Goal: Task Accomplishment & Management: Manage account settings

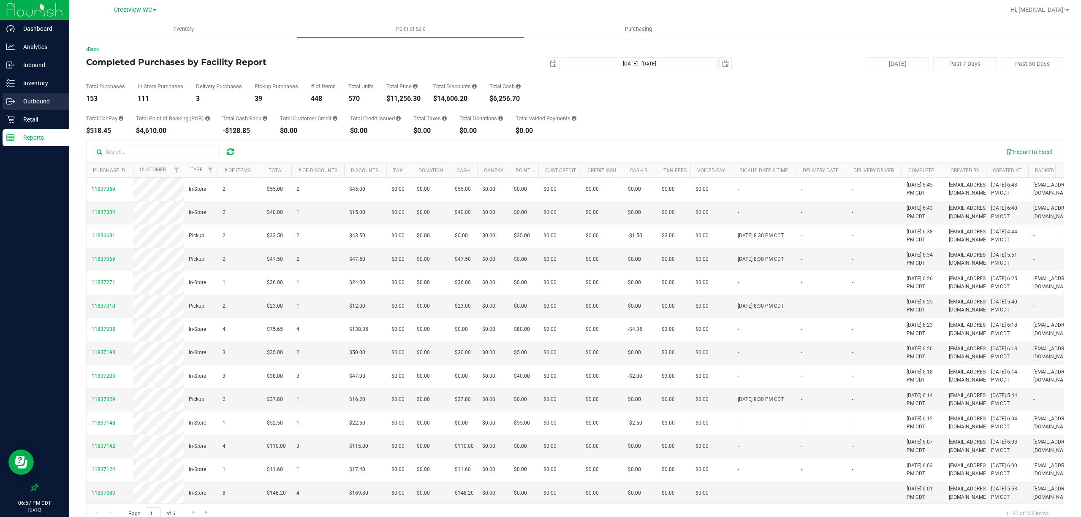
click at [3, 110] on link "Outbound" at bounding box center [34, 102] width 69 height 18
click at [21, 115] on div "Dashboard Analytics Inbound Inventory Outbound Retail Reports 06:57 PM CDT 08/2…" at bounding box center [540, 258] width 1081 height 517
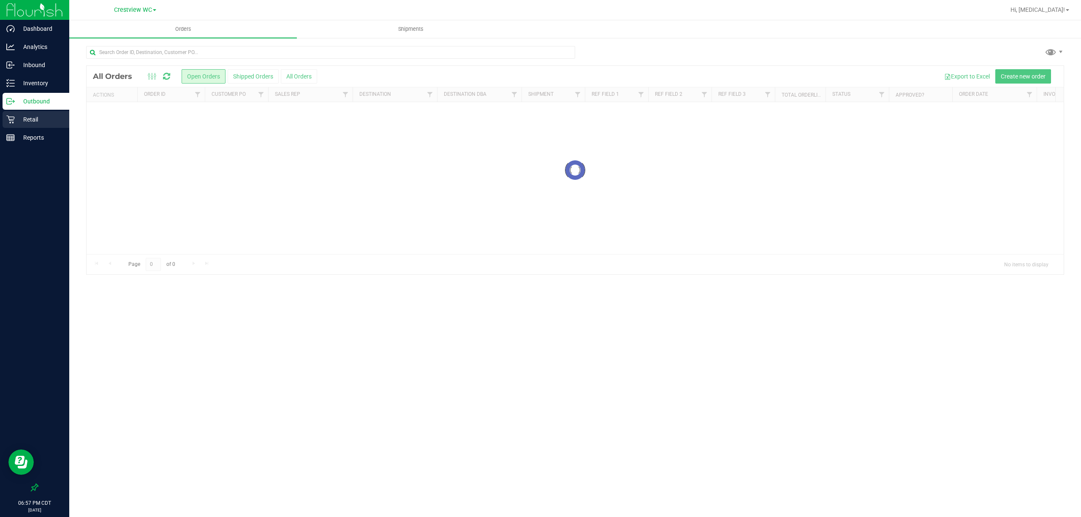
click at [27, 119] on p "Retail" at bounding box center [40, 119] width 51 height 10
click at [16, 123] on p "Retail" at bounding box center [40, 119] width 51 height 10
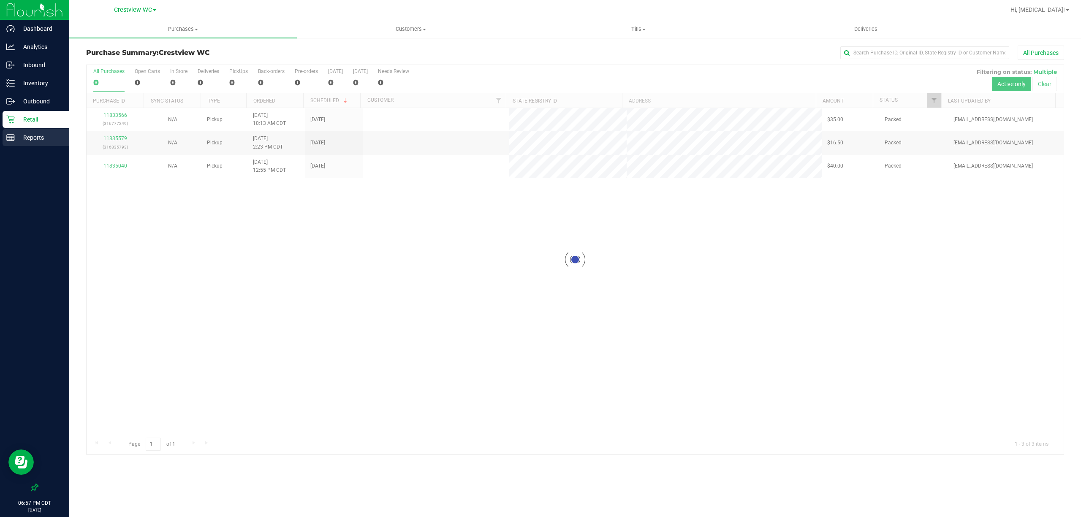
click at [24, 137] on p "Reports" at bounding box center [40, 138] width 51 height 10
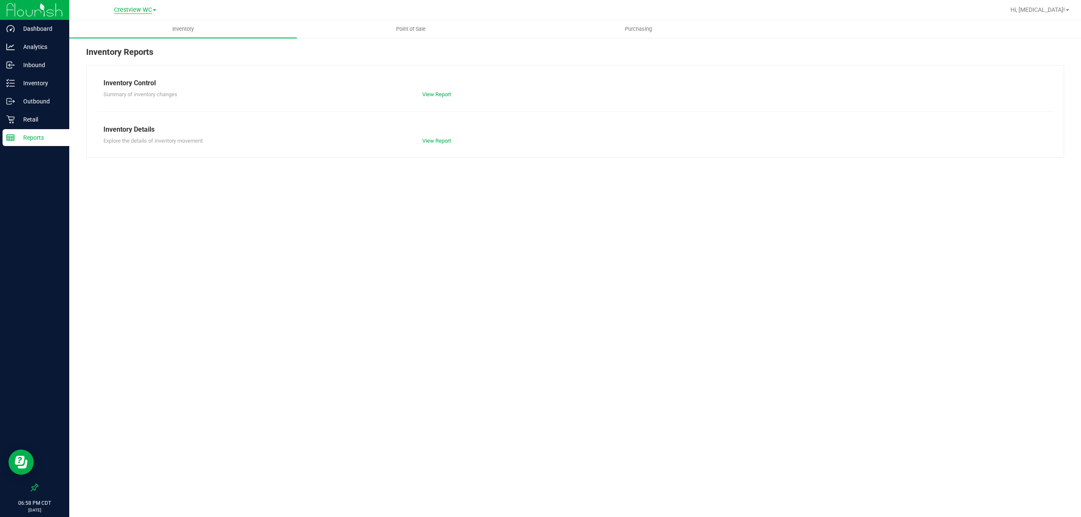
click at [146, 12] on span "Crestview WC" at bounding box center [133, 10] width 38 height 8
click at [414, 25] on span "Point of Sale" at bounding box center [411, 29] width 52 height 8
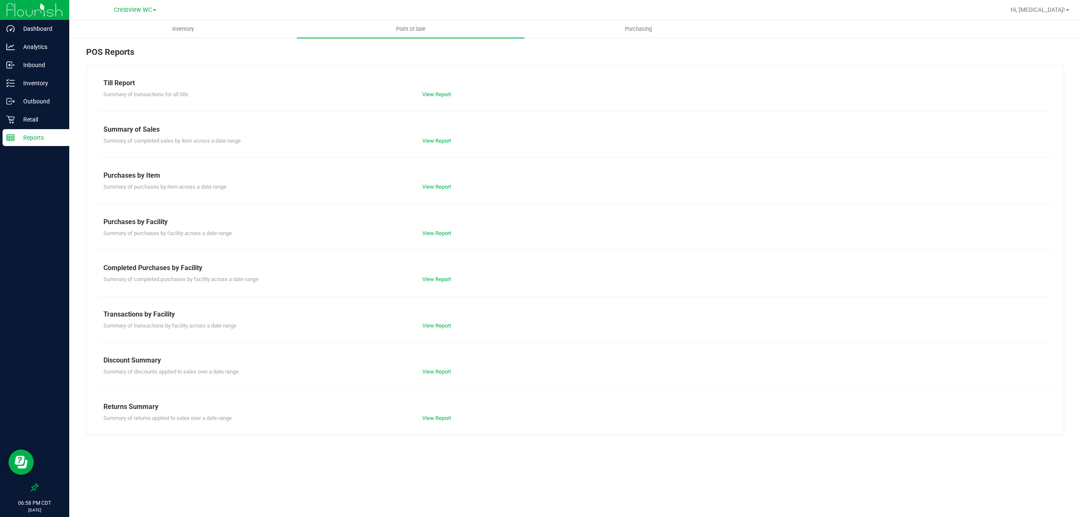
click at [438, 276] on div "View Report" at bounding box center [495, 279] width 159 height 8
click at [438, 279] on link "View Report" at bounding box center [436, 279] width 29 height 6
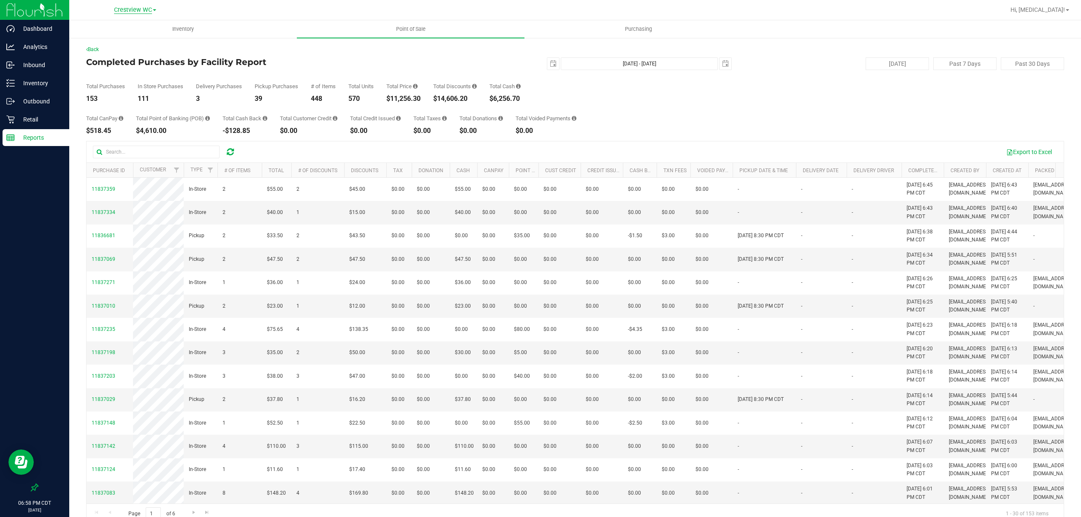
click at [125, 13] on span "Crestview WC" at bounding box center [133, 10] width 38 height 8
click at [116, 41] on link "Ft Walton Beach WC" at bounding box center [134, 40] width 123 height 11
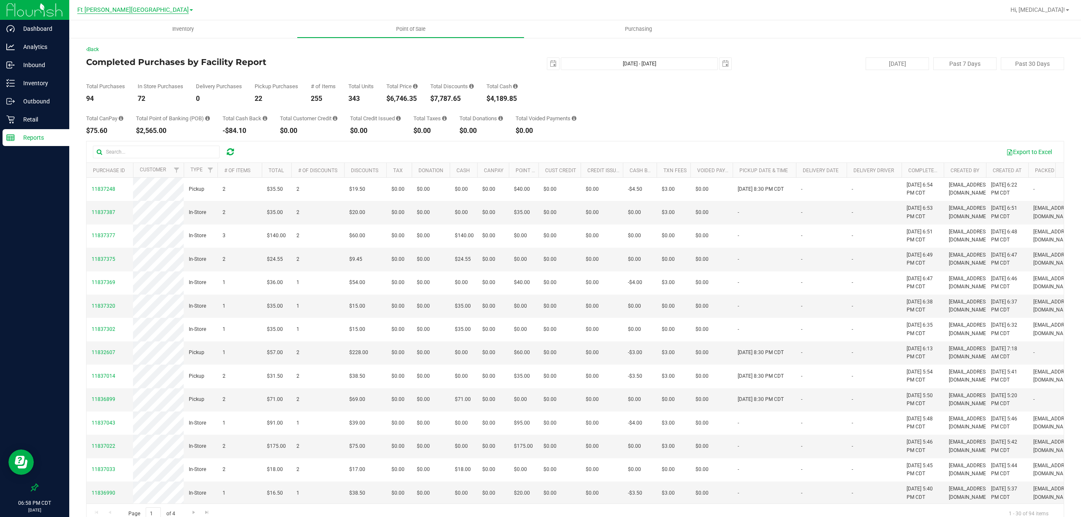
click at [139, 8] on span "Ft Walton Beach WC" at bounding box center [132, 10] width 111 height 8
click at [139, 51] on link "Panama City WC" at bounding box center [134, 51] width 123 height 11
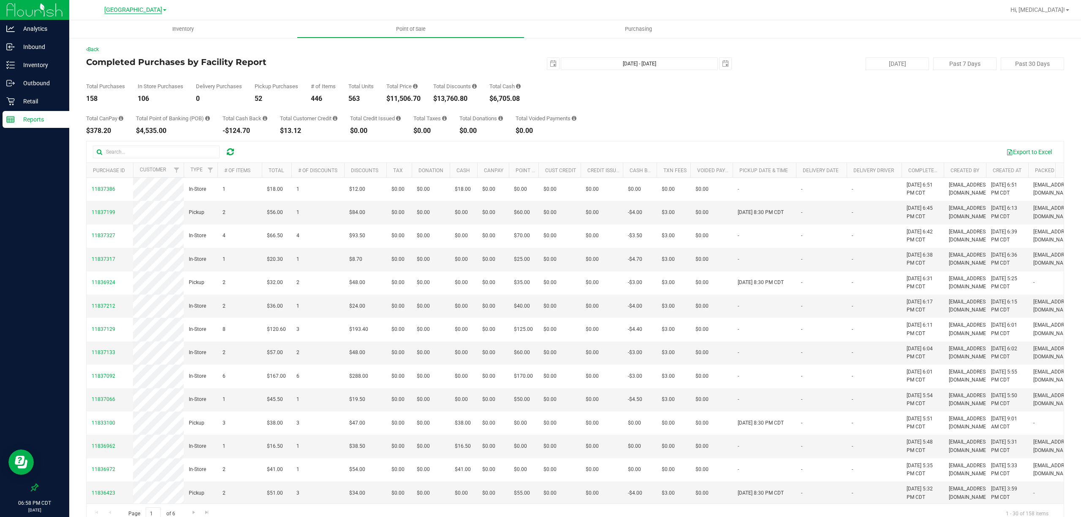
click at [122, 10] on span "Panama City WC" at bounding box center [133, 10] width 58 height 8
click at [111, 66] on link "Pensacola WC" at bounding box center [134, 63] width 123 height 11
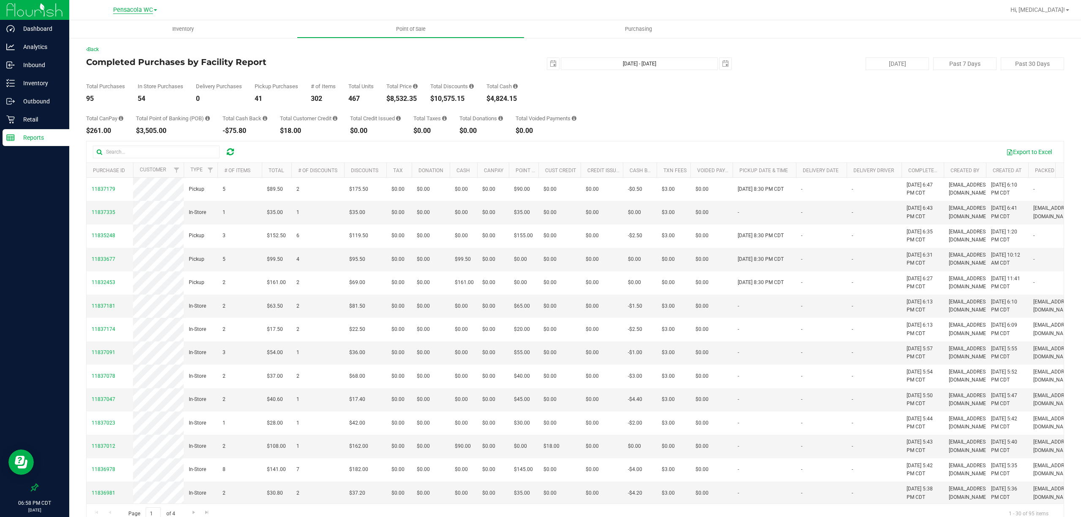
click at [131, 8] on span "Pensacola WC" at bounding box center [133, 10] width 40 height 8
click at [115, 74] on link "Tallahassee WC" at bounding box center [134, 74] width 123 height 11
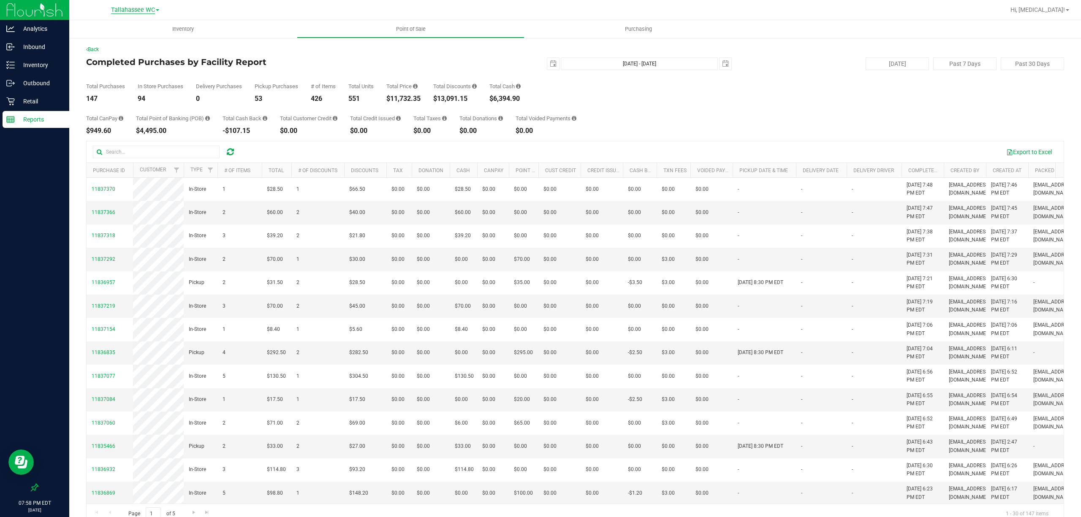
click at [135, 8] on span "Tallahassee WC" at bounding box center [133, 10] width 44 height 8
click at [107, 27] on link "Crestview WC" at bounding box center [134, 29] width 123 height 11
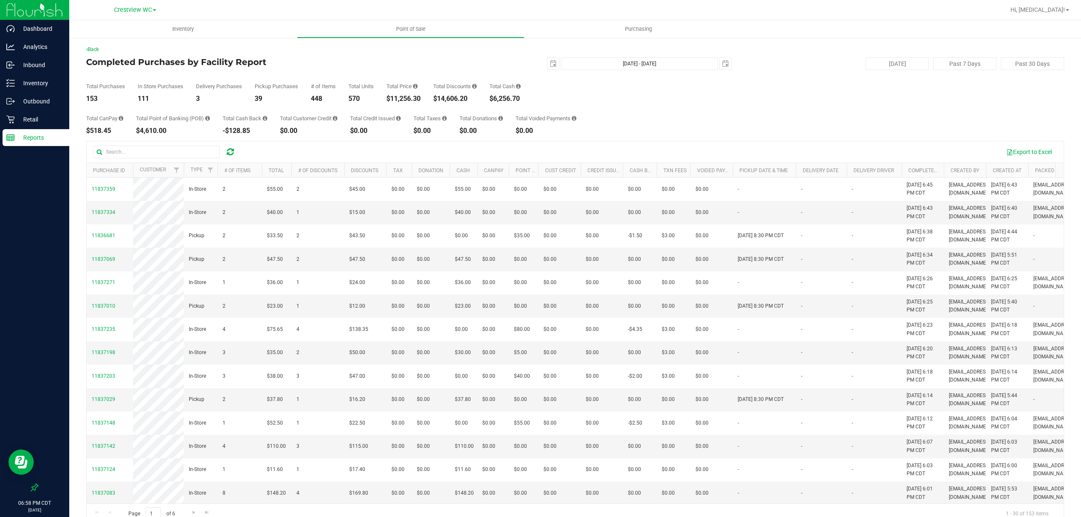
click at [480, 69] on div "2025-08-23 Aug 23, 2025 - Aug 23, 2025 2025-08-23" at bounding box center [572, 63] width 332 height 13
click at [35, 137] on p "Reports" at bounding box center [40, 138] width 51 height 10
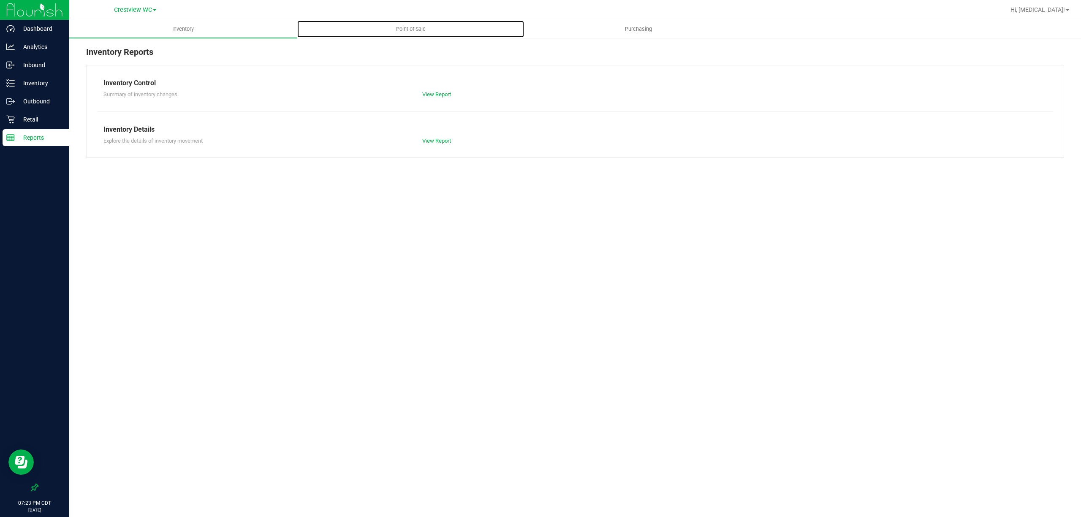
click at [414, 30] on span "Point of Sale" at bounding box center [411, 29] width 52 height 8
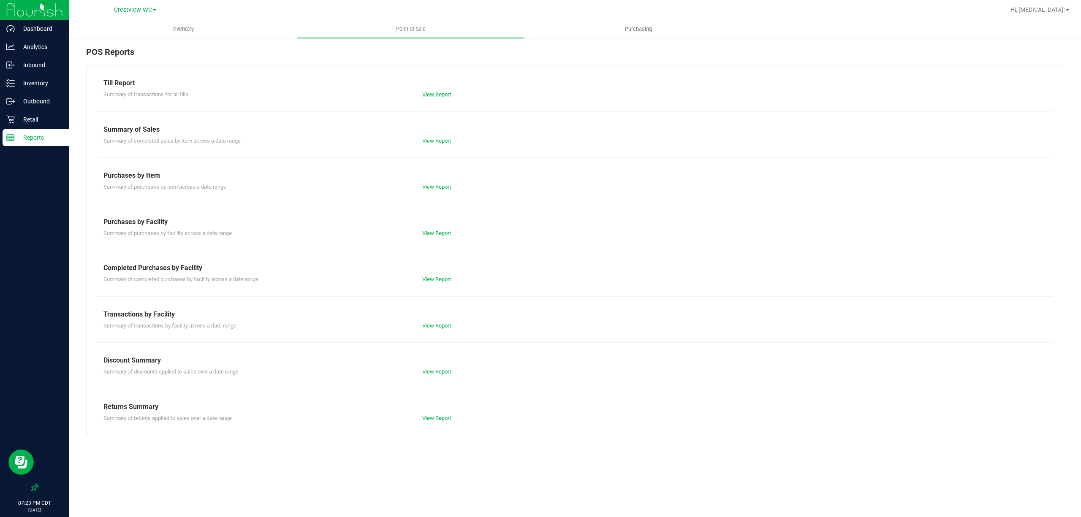
click at [446, 92] on link "View Report" at bounding box center [436, 94] width 29 height 6
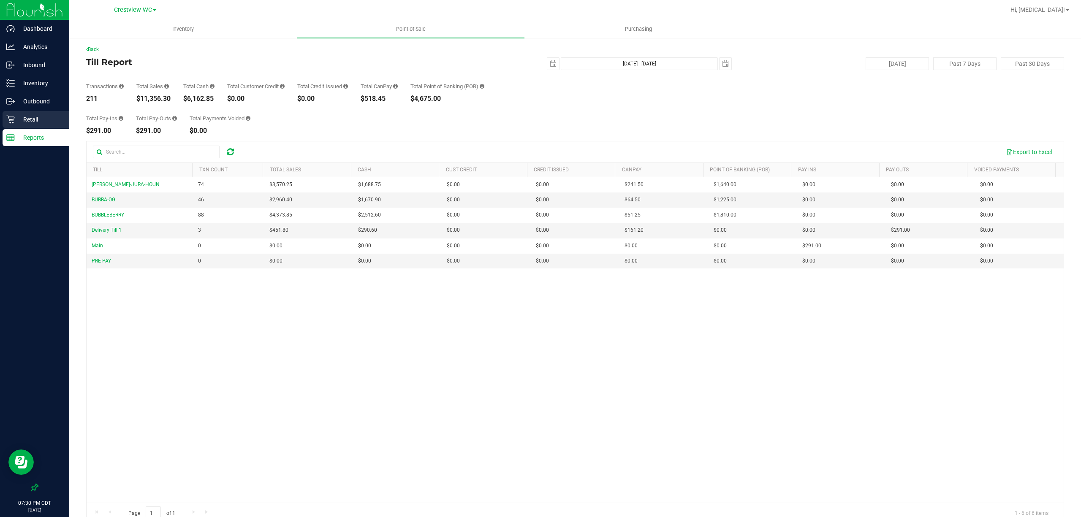
click at [32, 122] on p "Retail" at bounding box center [40, 119] width 51 height 10
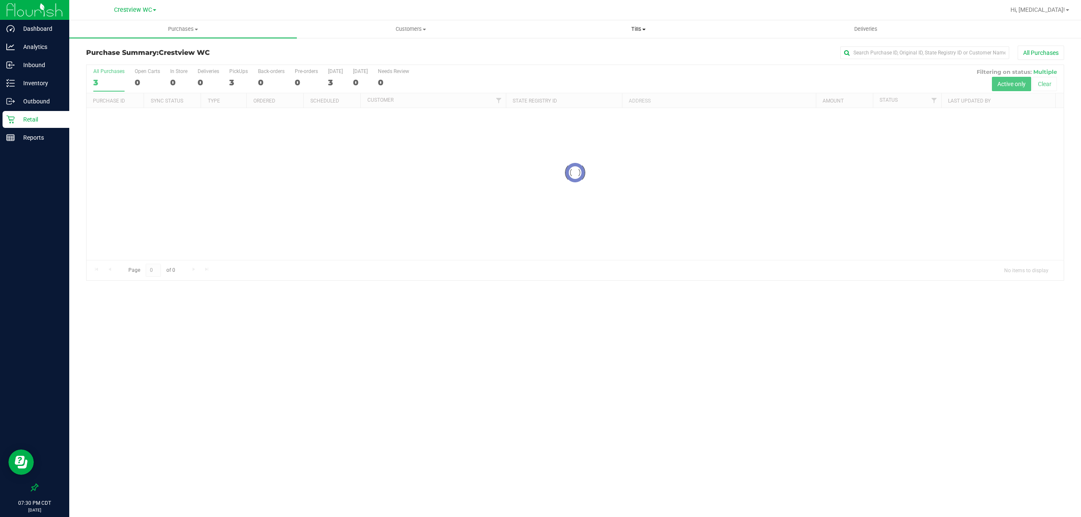
click at [637, 29] on span "Tills" at bounding box center [638, 29] width 227 height 8
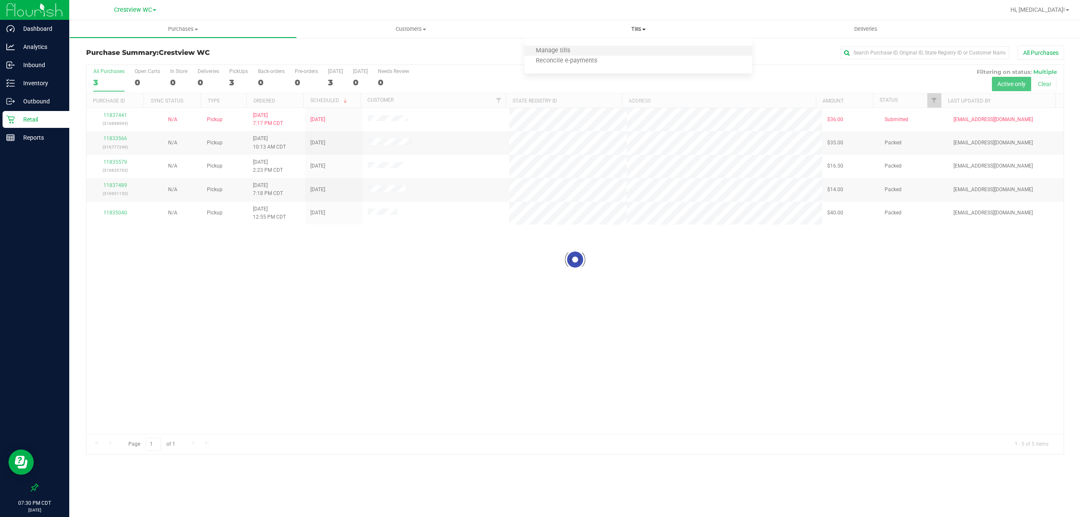
click at [591, 51] on li "Manage tills" at bounding box center [637, 51] width 227 height 10
click at [595, 51] on li "Manage tills" at bounding box center [637, 51] width 227 height 10
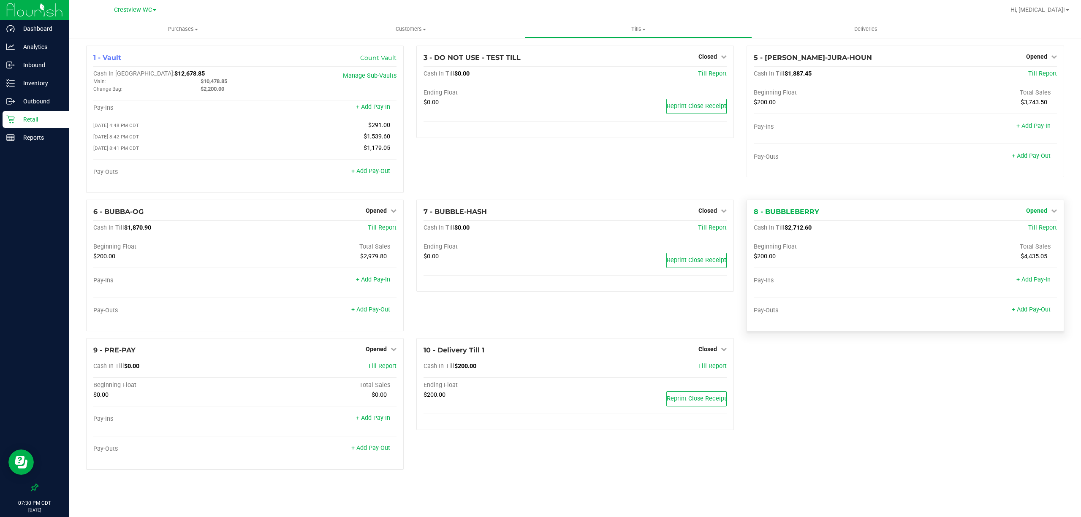
click at [1043, 213] on span "Opened" at bounding box center [1036, 210] width 21 height 7
click at [1037, 228] on link "Close Till" at bounding box center [1037, 228] width 23 height 7
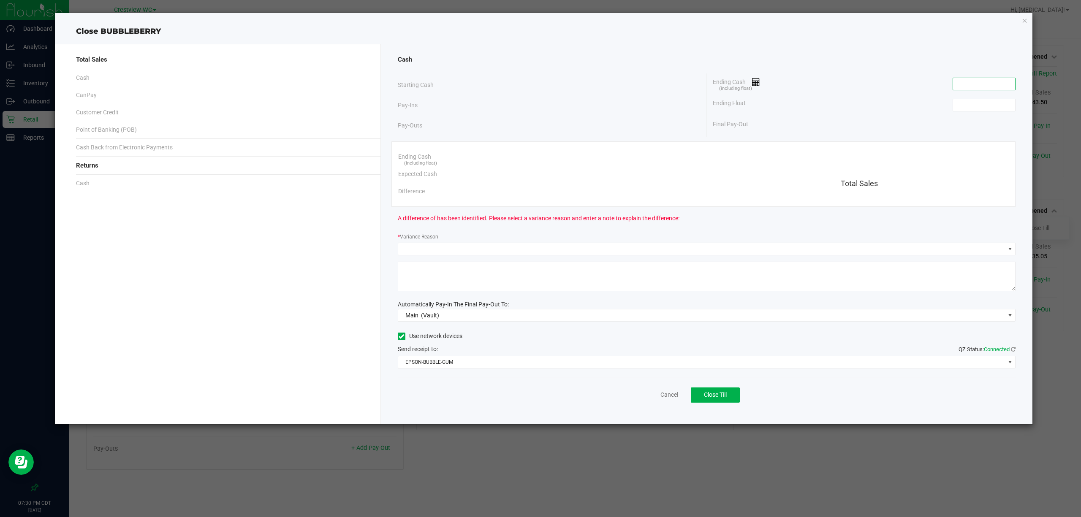
click at [978, 88] on input at bounding box center [984, 84] width 62 height 12
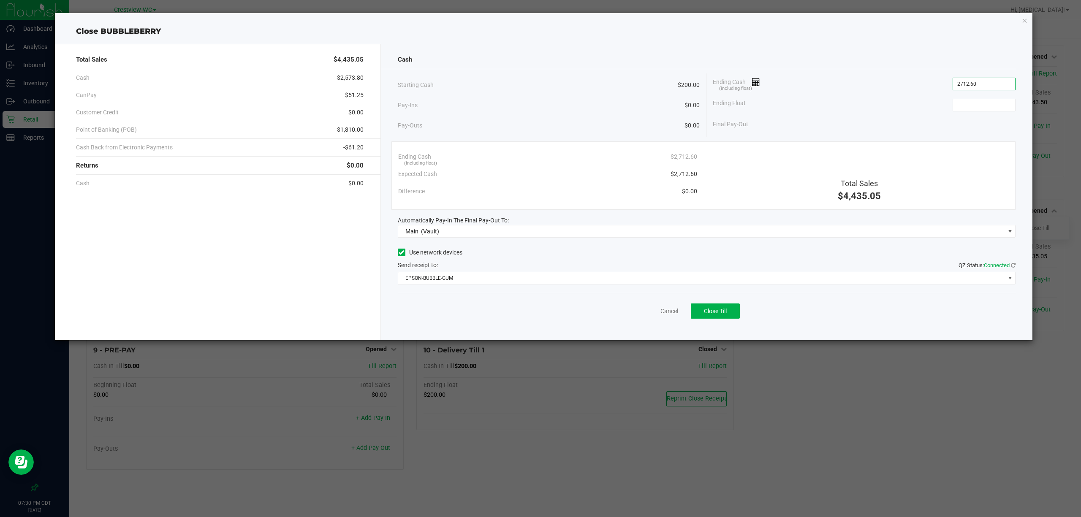
type input "$2,712.60"
type input "$200.00"
click at [709, 311] on span "Close Till" at bounding box center [715, 311] width 23 height 7
click at [642, 312] on link "Dismiss" at bounding box center [650, 311] width 20 height 9
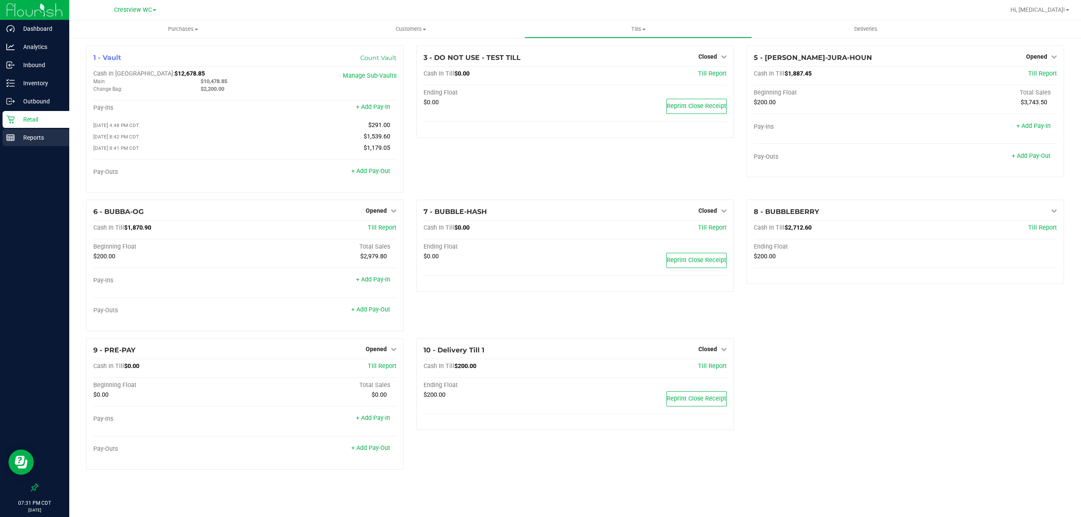
click at [27, 138] on p "Reports" at bounding box center [40, 138] width 51 height 10
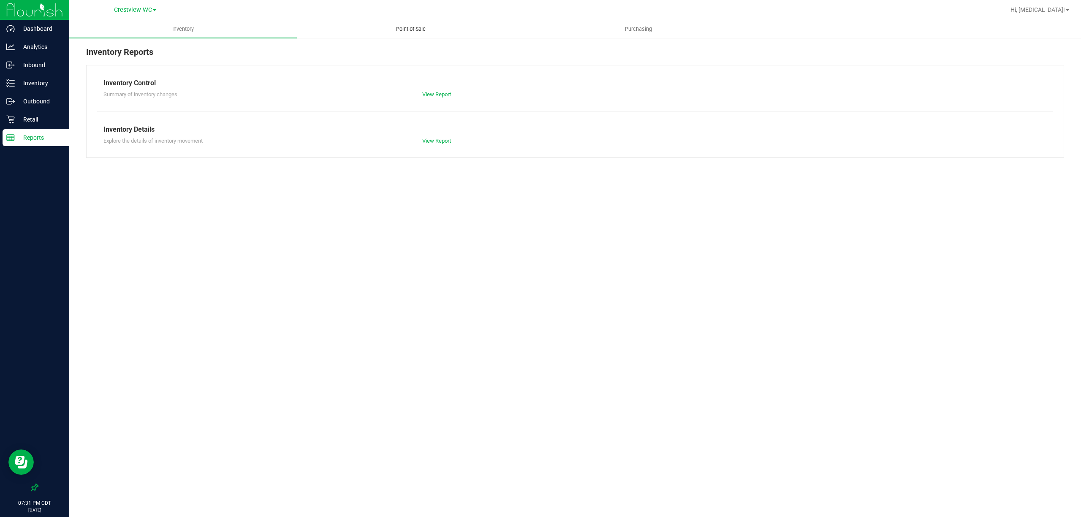
click at [414, 30] on span "Point of Sale" at bounding box center [411, 29] width 52 height 8
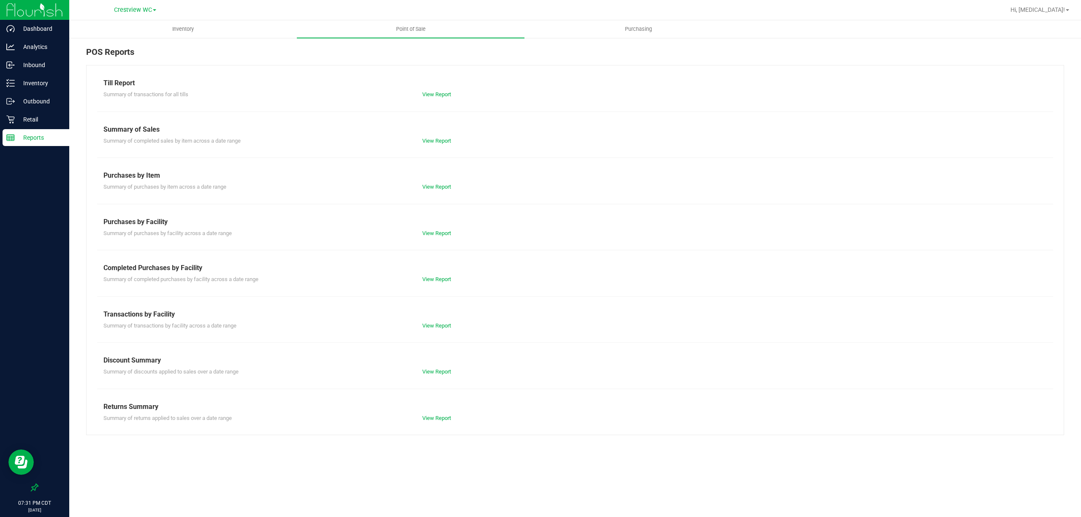
click at [441, 276] on div "View Report" at bounding box center [495, 279] width 159 height 8
click at [436, 279] on link "View Report" at bounding box center [436, 279] width 29 height 6
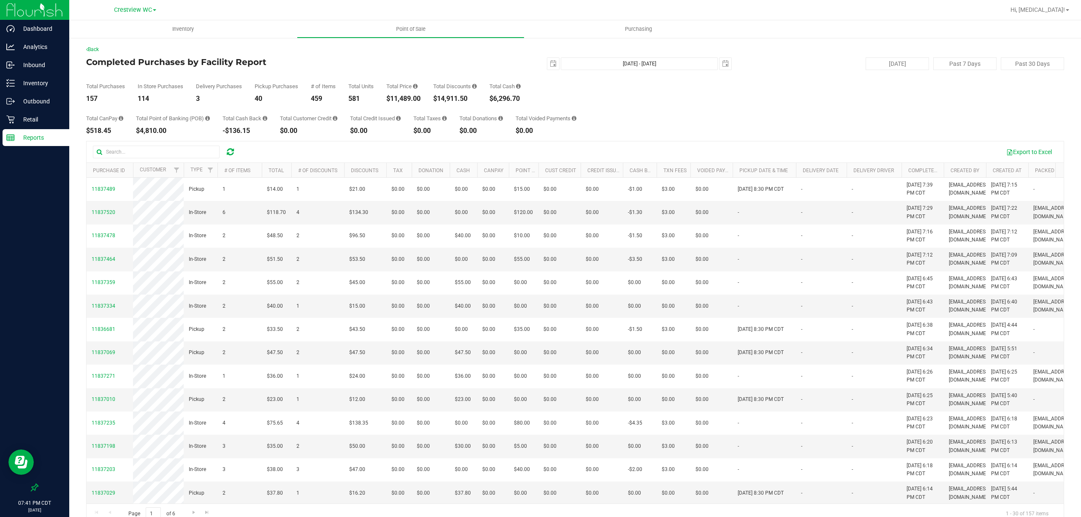
click at [779, 111] on div "Total CanPay $518.45 Total Point of Banking (POB) $4,810.00 Total Cash Back -$1…" at bounding box center [575, 118] width 978 height 32
click at [706, 107] on div "Total CanPay $518.45 Total Point of Banking (POB) $4,810.00 Total Cash Back -$1…" at bounding box center [575, 118] width 978 height 32
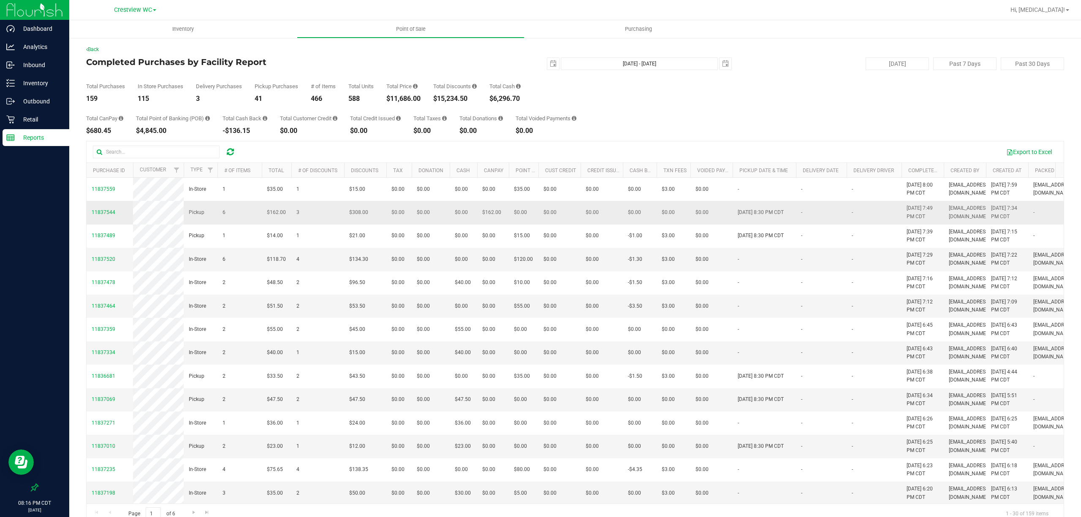
click at [412, 168] on tr "Purchase ID Customer Type # of Items Total # of Discounts Discounts Tax Donatio…" at bounding box center [690, 170] width 1207 height 15
click at [36, 117] on p "Retail" at bounding box center [40, 119] width 51 height 10
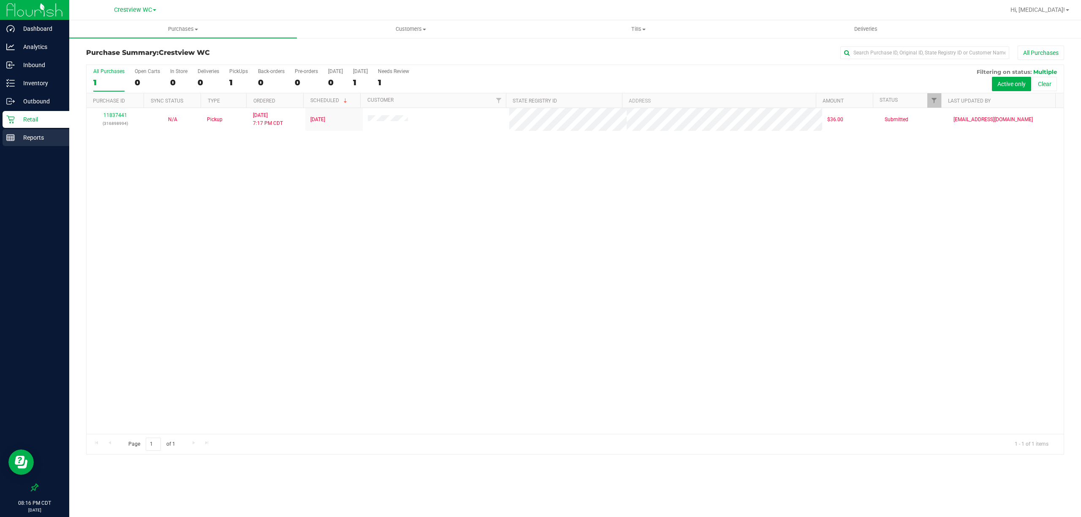
click at [32, 133] on p "Reports" at bounding box center [40, 138] width 51 height 10
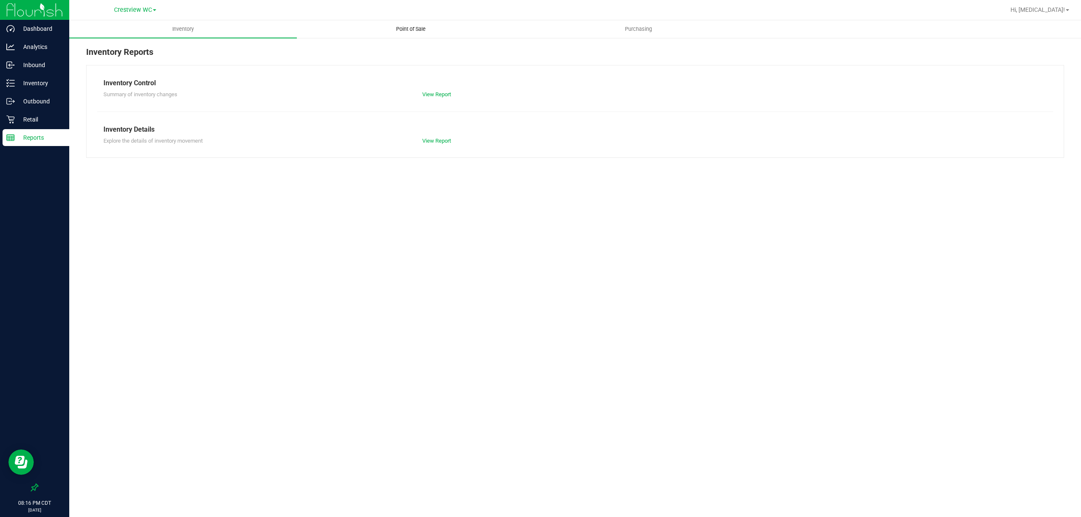
click at [414, 31] on span "Point of Sale" at bounding box center [411, 29] width 52 height 8
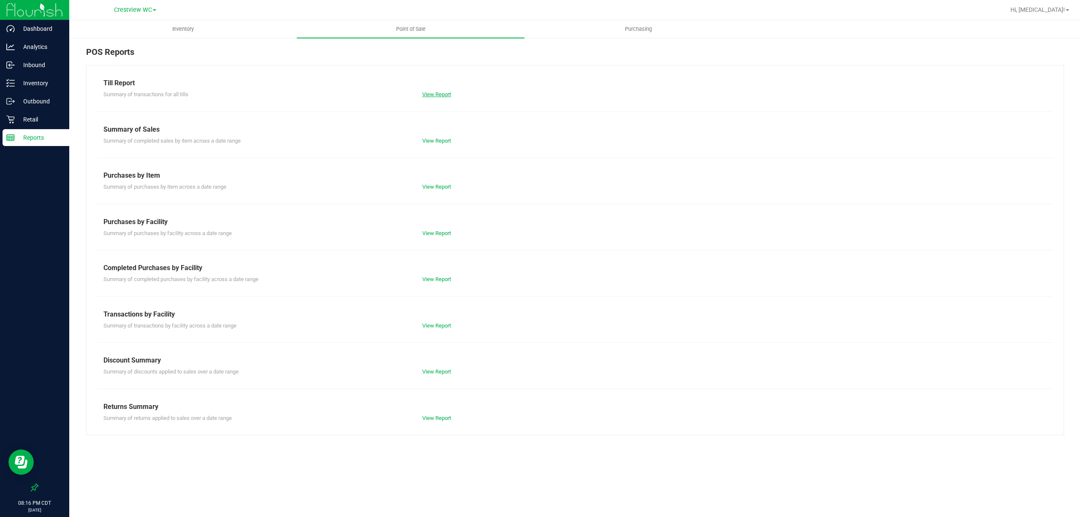
click at [431, 95] on link "View Report" at bounding box center [436, 94] width 29 height 6
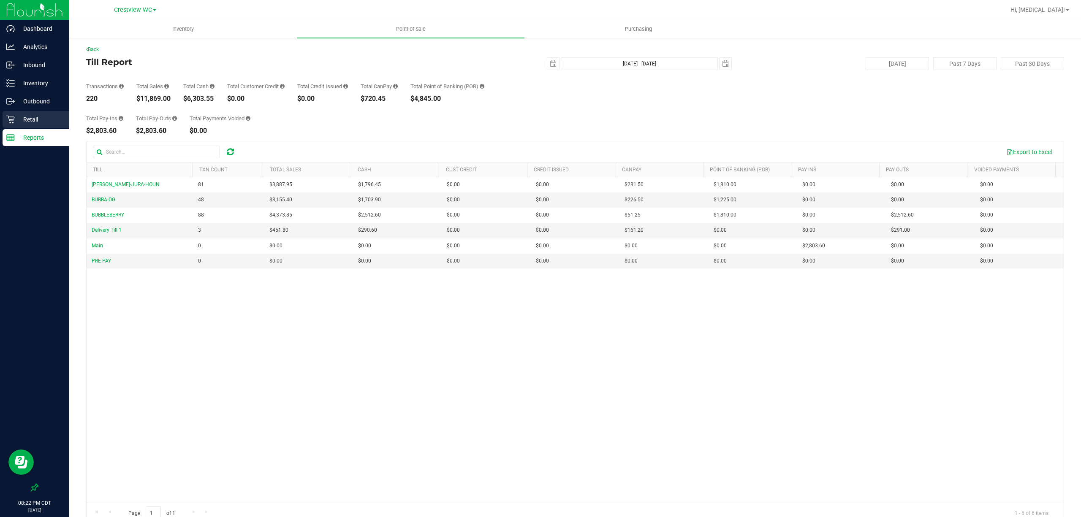
click at [30, 120] on p "Retail" at bounding box center [40, 119] width 51 height 10
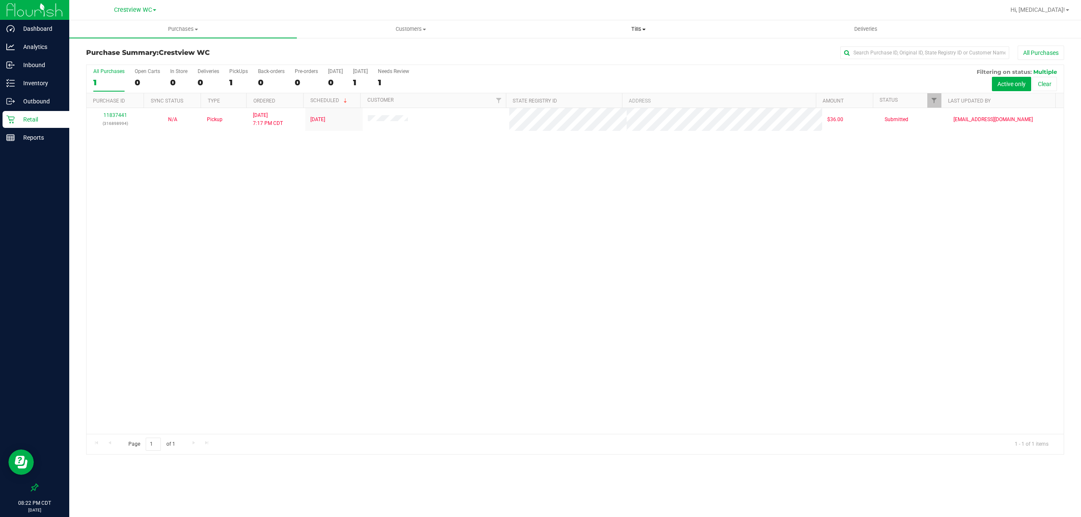
click at [639, 34] on uib-tab-heading "Tills Manage tills Reconcile e-payments" at bounding box center [638, 29] width 227 height 17
click at [561, 51] on span "Manage tills" at bounding box center [552, 50] width 57 height 7
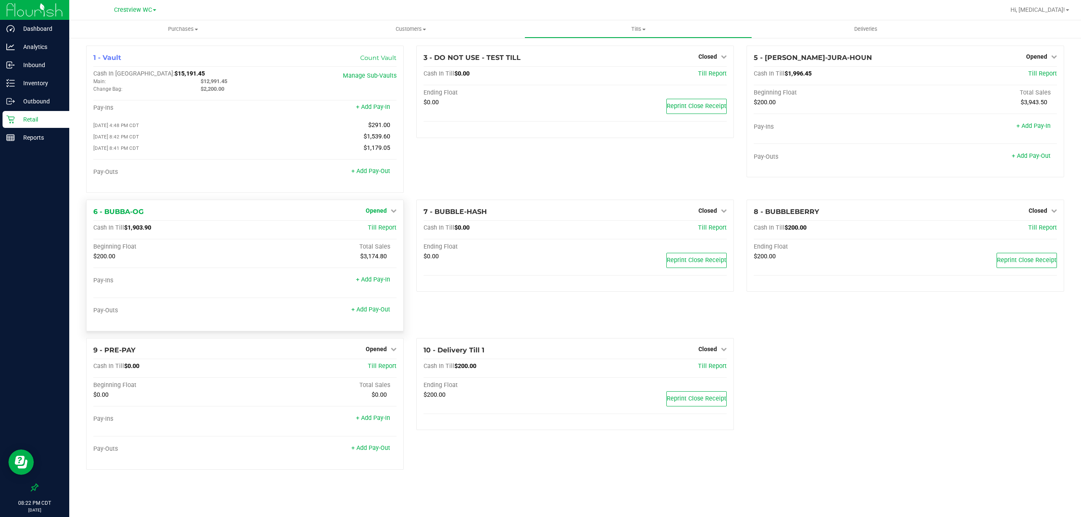
click at [379, 211] on span "Opened" at bounding box center [376, 210] width 21 height 7
click at [379, 231] on link "Close Till" at bounding box center [377, 228] width 23 height 7
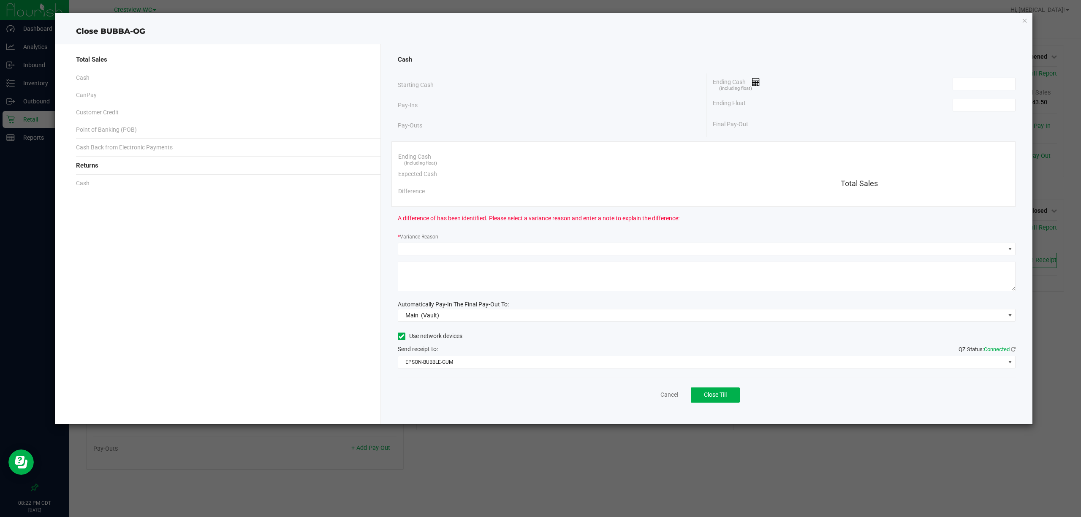
click at [980, 91] on div "Ending Cash (including float)" at bounding box center [863, 83] width 303 height 21
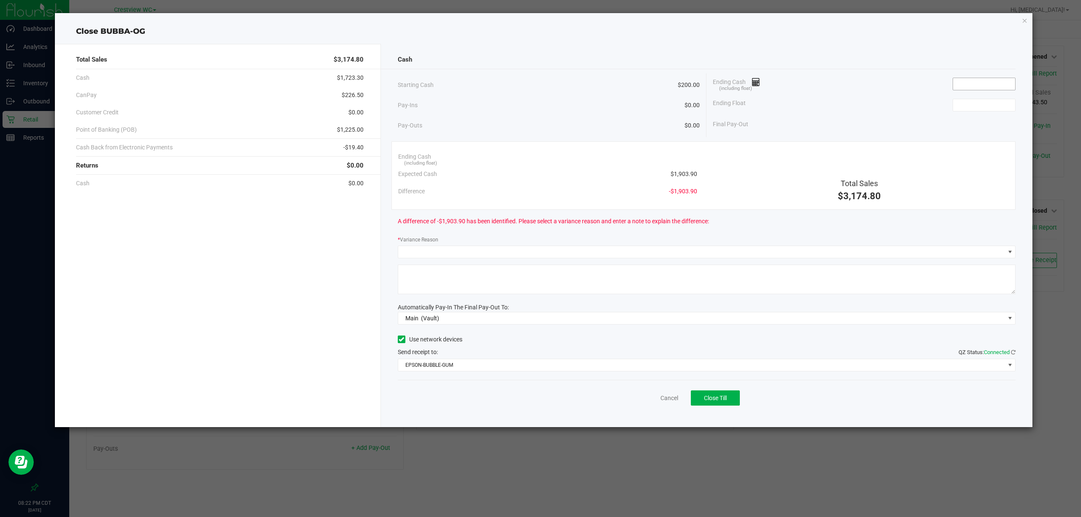
click at [982, 87] on input at bounding box center [984, 84] width 62 height 12
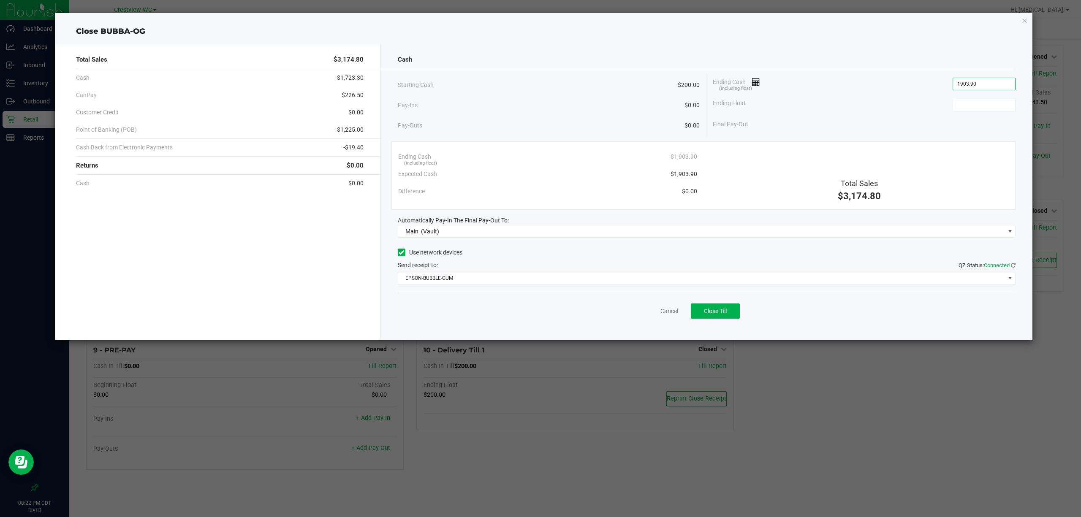
type input "$1,903.90"
type input "$200.00"
click at [735, 311] on button "Close Till" at bounding box center [715, 310] width 49 height 15
click at [642, 310] on link "Dismiss" at bounding box center [650, 311] width 20 height 9
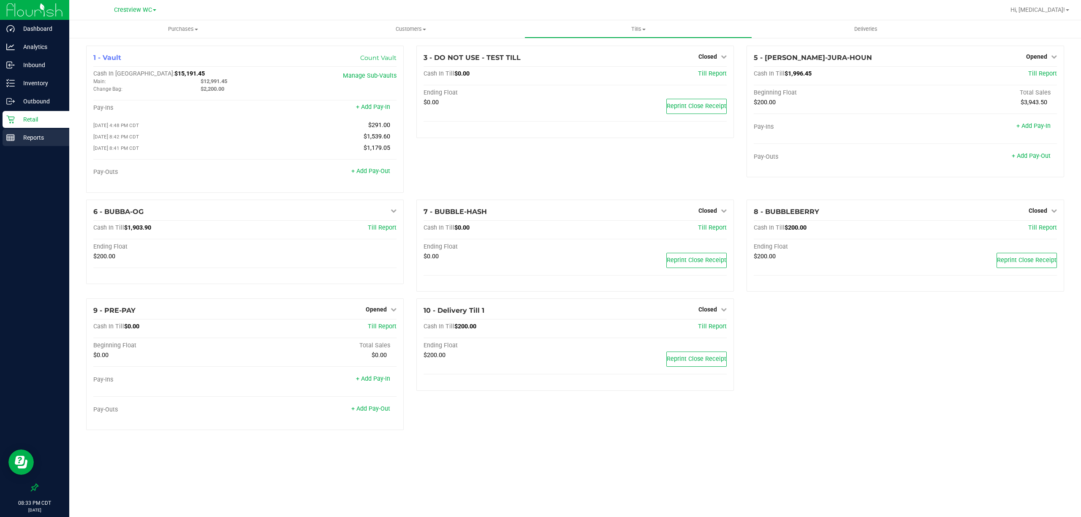
click at [41, 137] on p "Reports" at bounding box center [40, 138] width 51 height 10
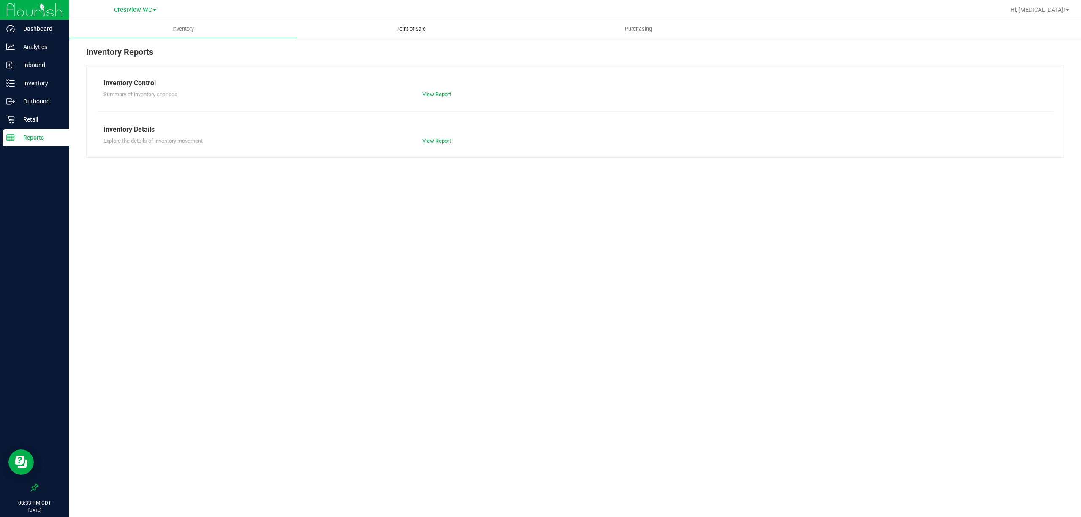
click at [411, 26] on span "Point of Sale" at bounding box center [411, 29] width 52 height 8
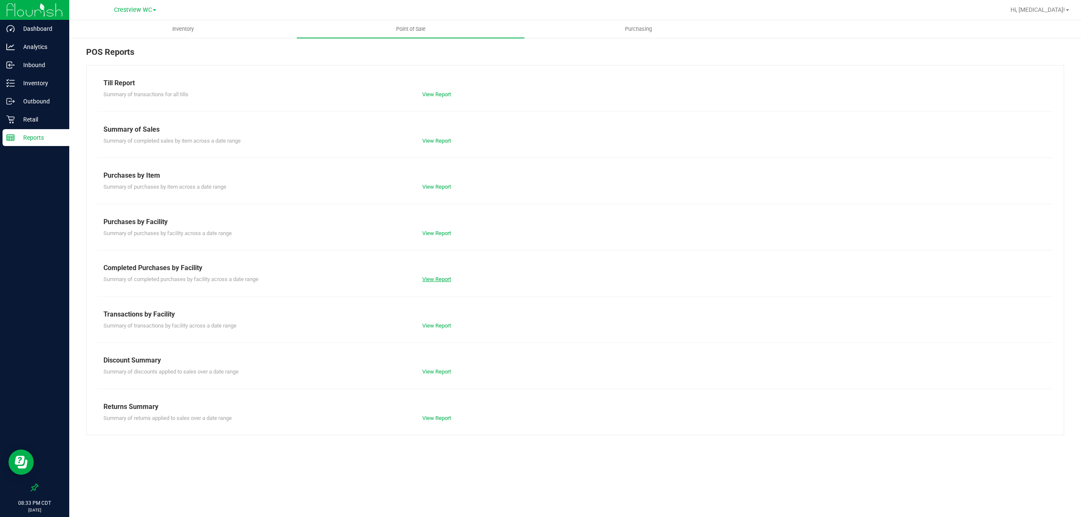
click at [441, 281] on link "View Report" at bounding box center [436, 279] width 29 height 6
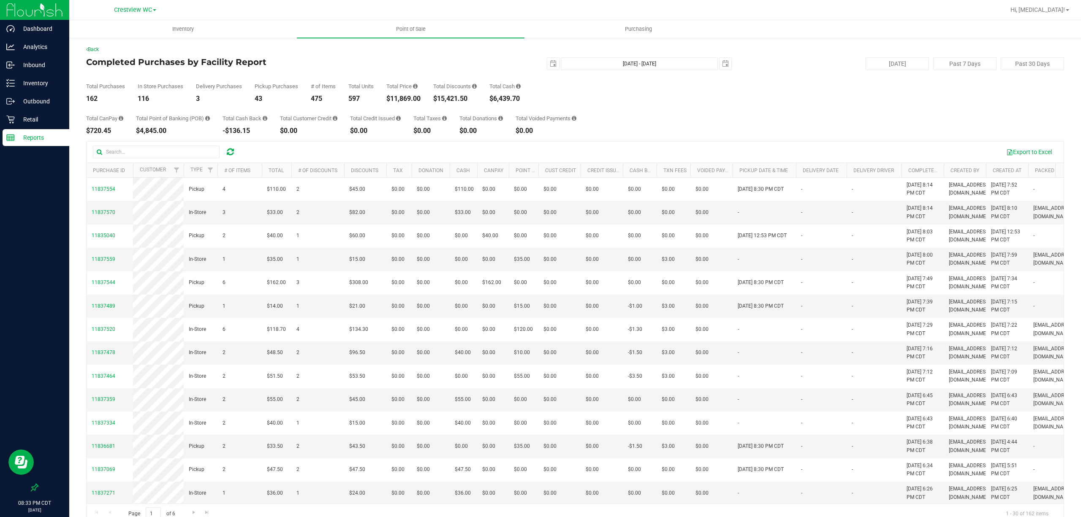
click at [740, 119] on div "Total CanPay $720.45 Total Point of Banking (POB) $4,845.00 Total Cash Back -$1…" at bounding box center [575, 118] width 978 height 32
click at [45, 136] on p "Reports" at bounding box center [40, 138] width 51 height 10
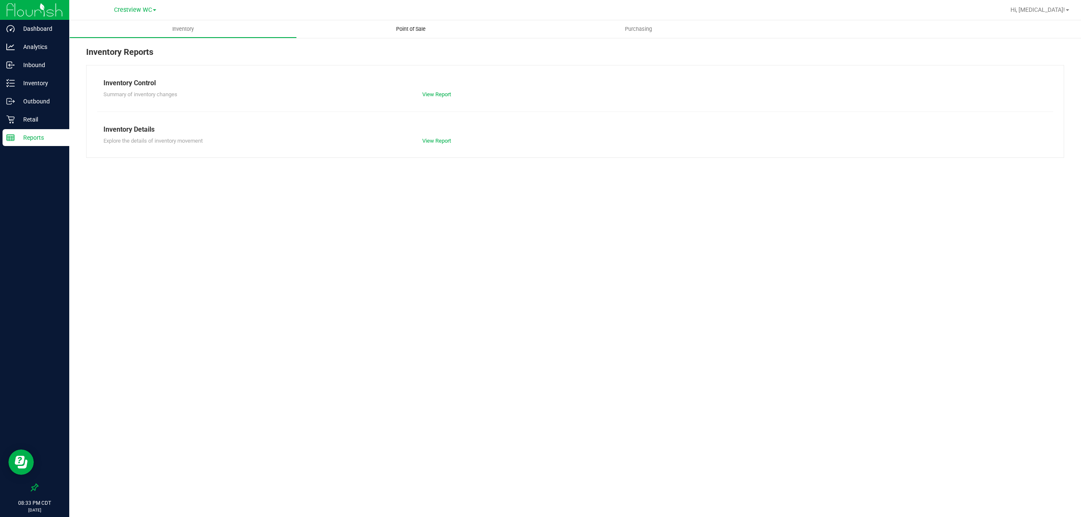
click at [414, 27] on span "Point of Sale" at bounding box center [411, 29] width 52 height 8
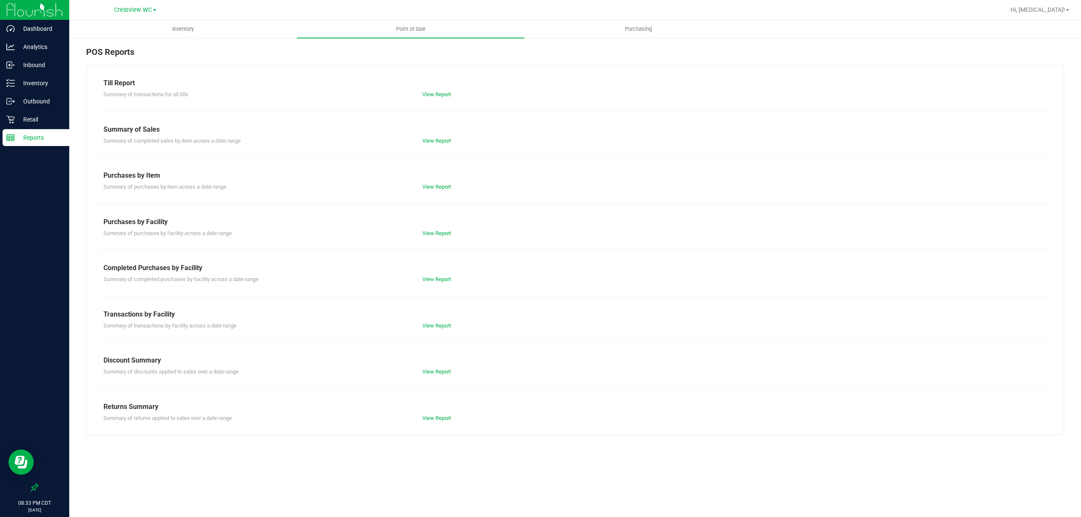
click at [445, 103] on div "Till Report Summary of transactions for all tills View Report Summary of Sales …" at bounding box center [575, 250] width 978 height 370
click at [438, 95] on link "View Report" at bounding box center [436, 94] width 29 height 6
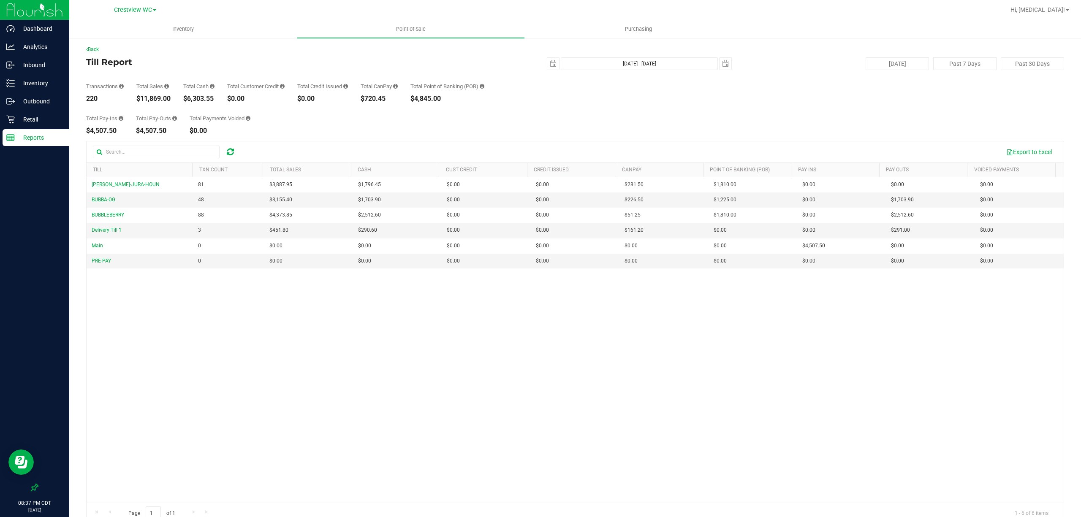
click at [34, 140] on p "Reports" at bounding box center [40, 138] width 51 height 10
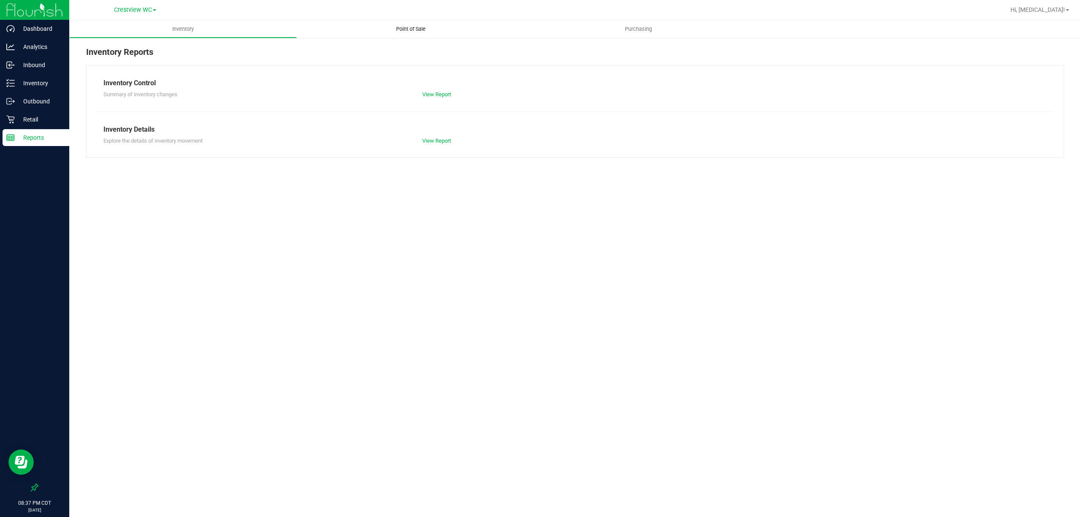
click at [412, 30] on span "Point of Sale" at bounding box center [411, 29] width 52 height 8
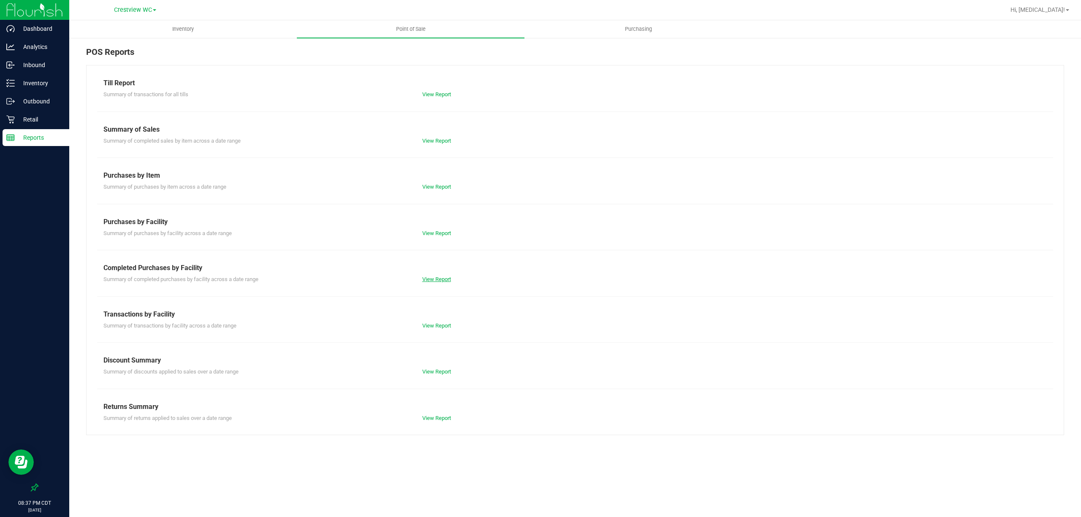
click at [436, 279] on link "View Report" at bounding box center [436, 279] width 29 height 6
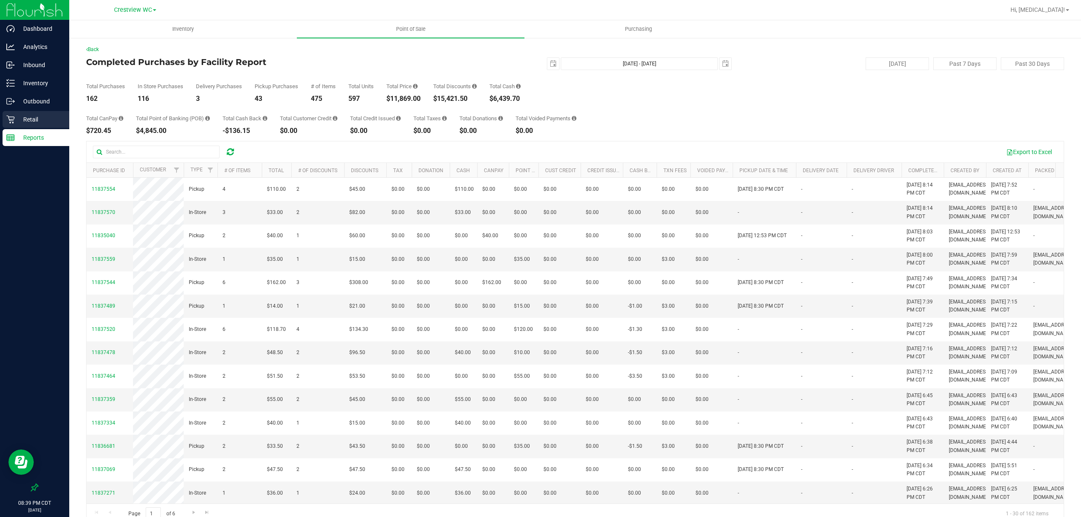
click at [36, 125] on div "Retail" at bounding box center [36, 119] width 67 height 17
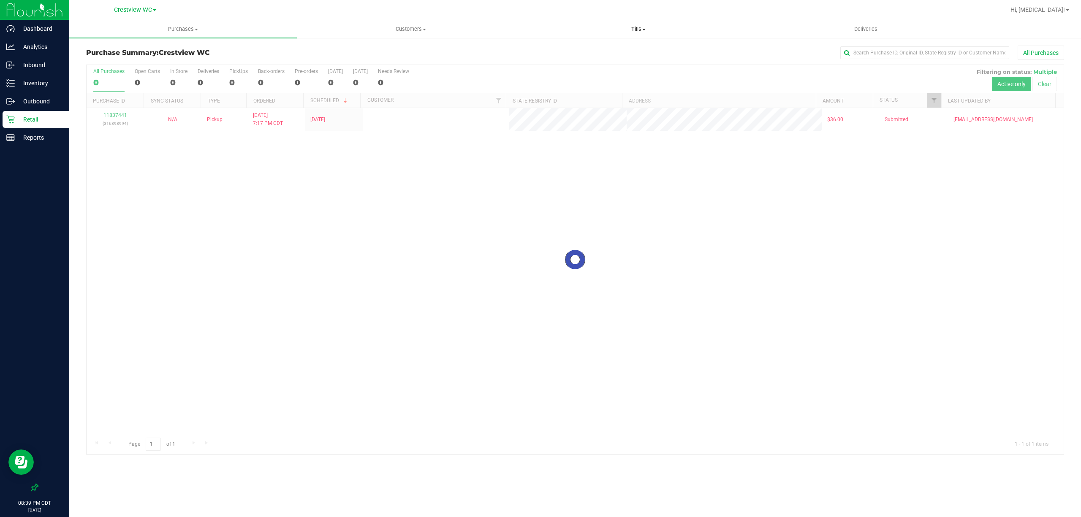
click at [634, 23] on uib-tab-heading "Tills Manage tills Reconcile e-payments" at bounding box center [638, 29] width 227 height 17
click at [594, 48] on li "Manage tills" at bounding box center [637, 51] width 227 height 10
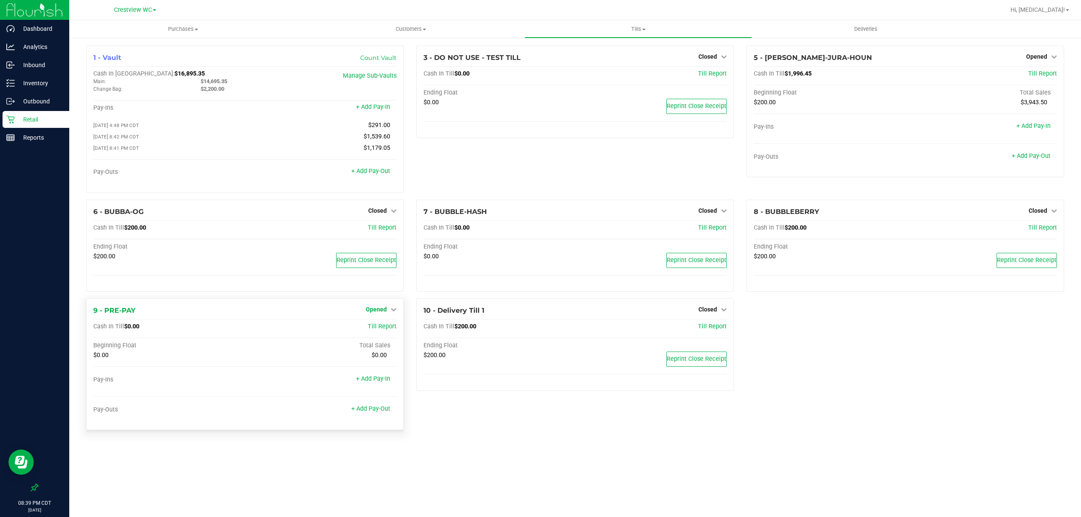
click at [382, 312] on span "Opened" at bounding box center [376, 309] width 21 height 7
click at [387, 330] on link "Close Till" at bounding box center [377, 327] width 23 height 7
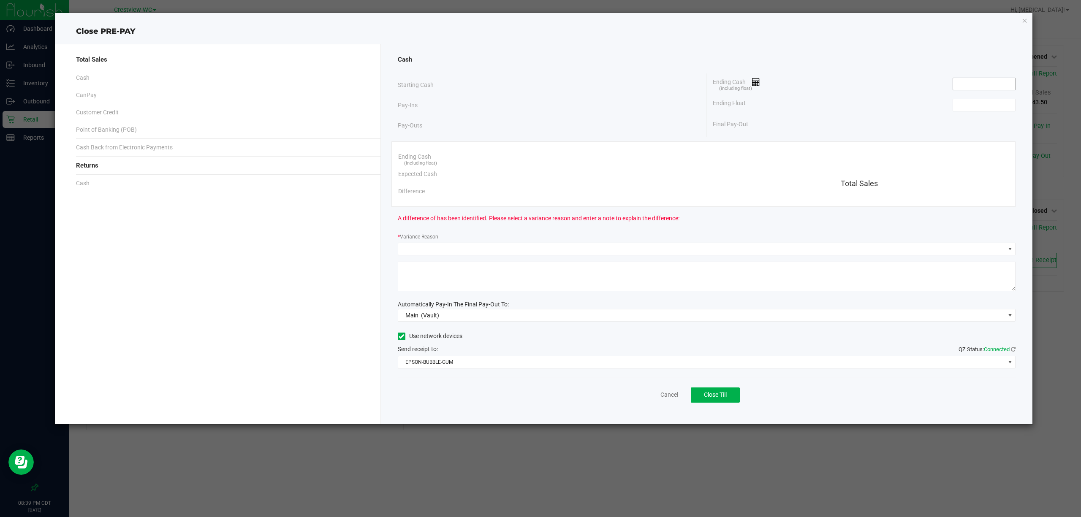
click at [1008, 85] on input at bounding box center [984, 84] width 62 height 12
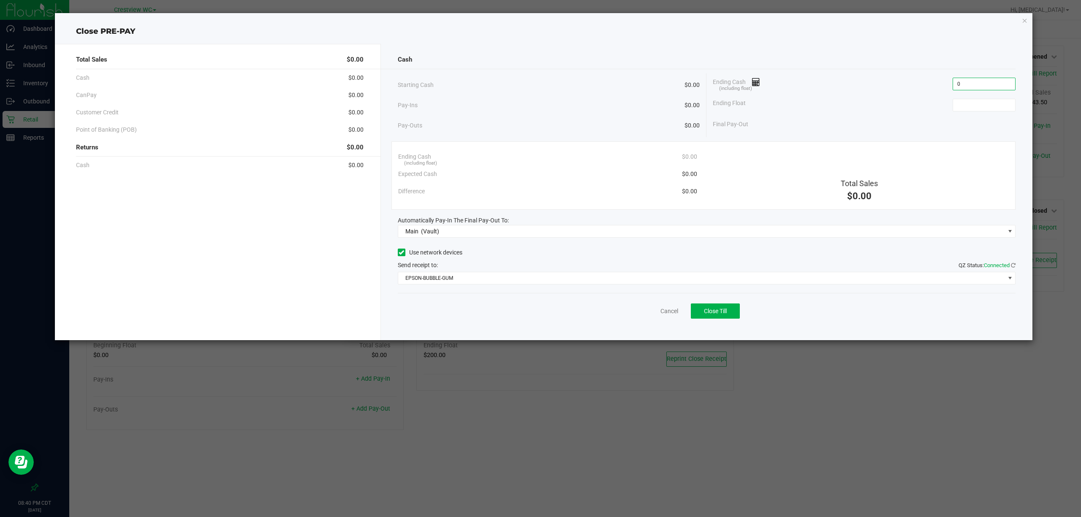
type input "$0.00"
click at [720, 312] on span "Close Till" at bounding box center [715, 311] width 23 height 7
click at [650, 311] on link "Dismiss" at bounding box center [650, 311] width 20 height 9
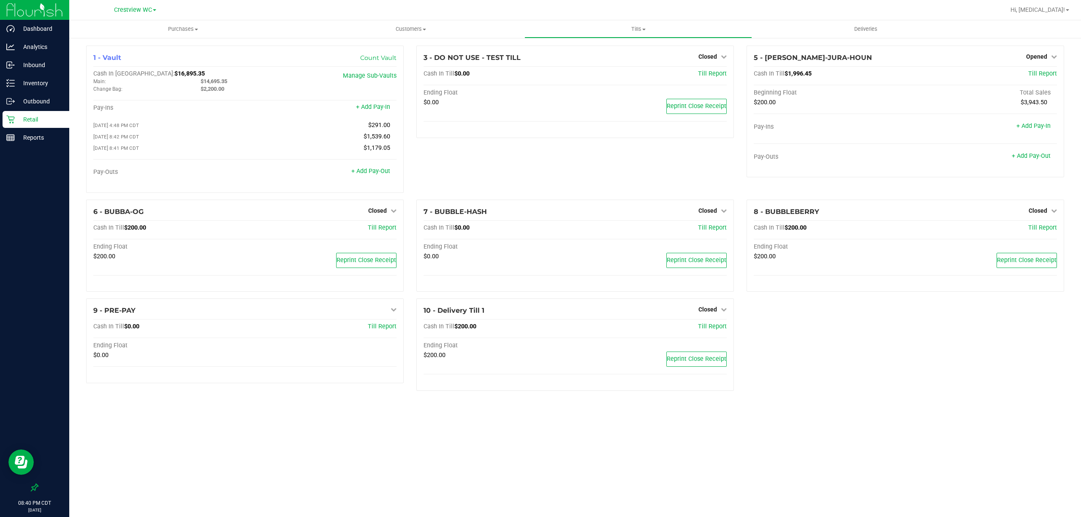
click at [764, 385] on div "1 - Vault Count Vault Cash In Vault: $16,895.35 Main: $14,695.35 Change Bag: $2…" at bounding box center [575, 222] width 990 height 352
click at [1036, 53] on div "Opened" at bounding box center [1041, 56] width 31 height 10
click at [1053, 57] on icon at bounding box center [1054, 57] width 6 height 6
click at [1045, 74] on link "Close Till" at bounding box center [1037, 74] width 23 height 7
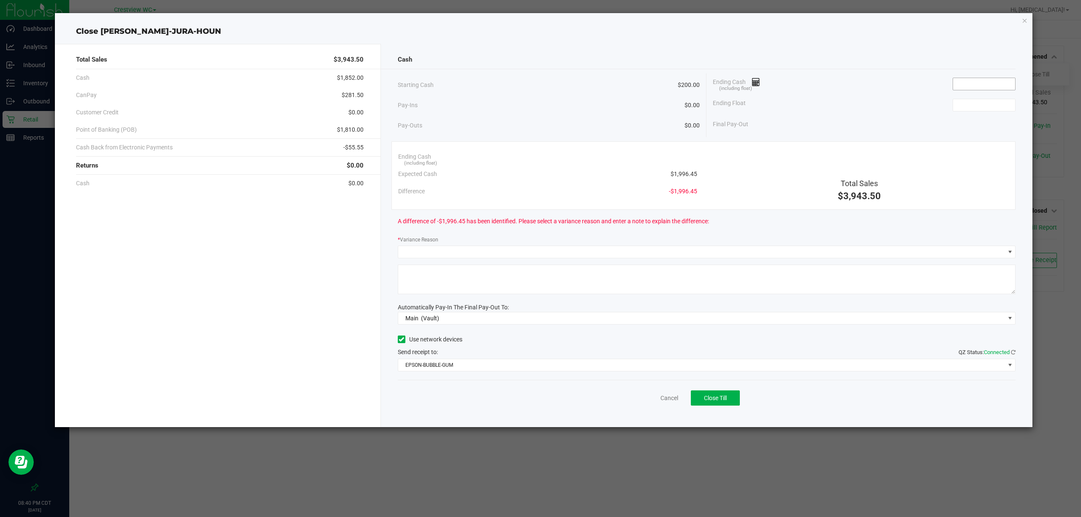
click at [989, 83] on input at bounding box center [984, 84] width 62 height 12
click at [988, 83] on input "$1,996.46" at bounding box center [984, 84] width 62 height 12
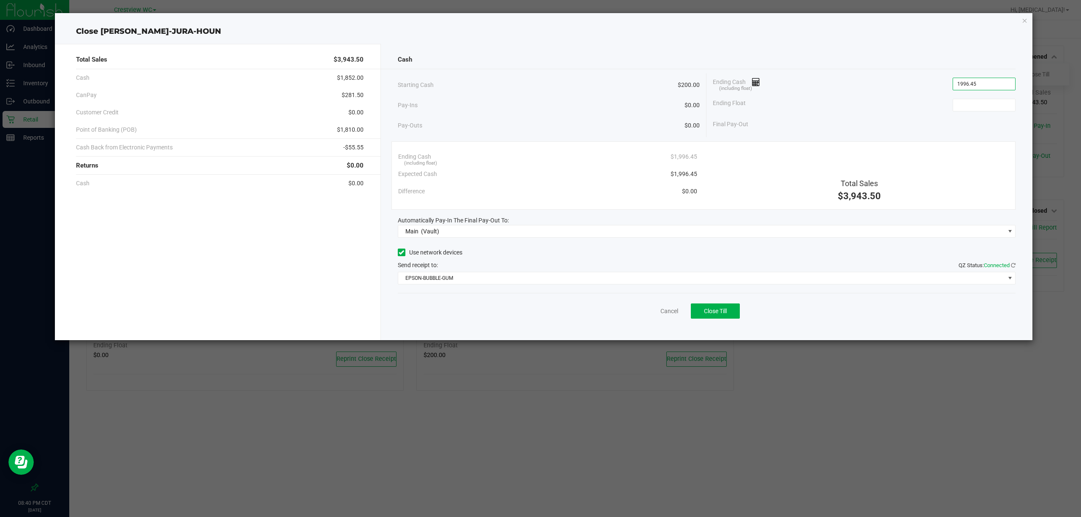
type input "$1,996.45"
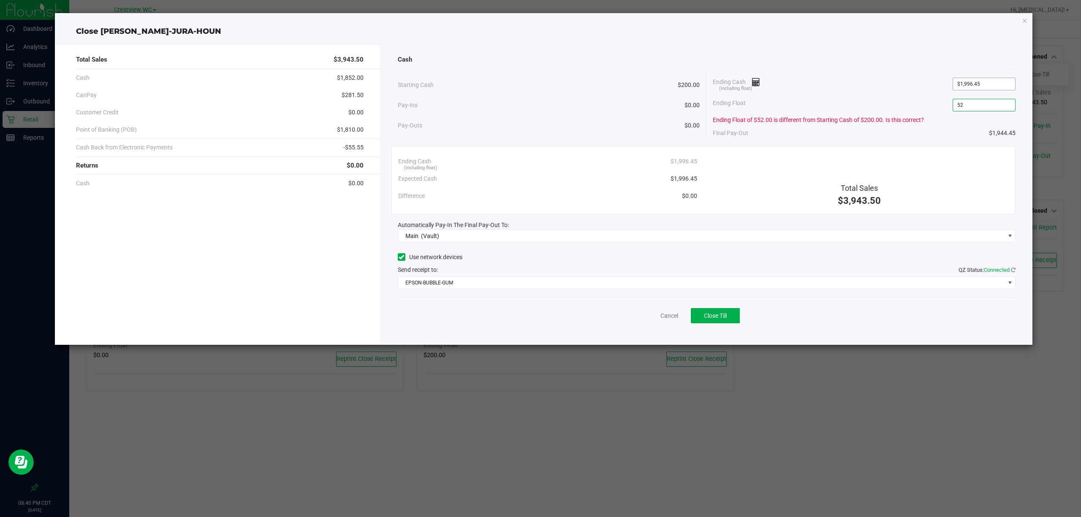
type input "5"
type input "$200.00"
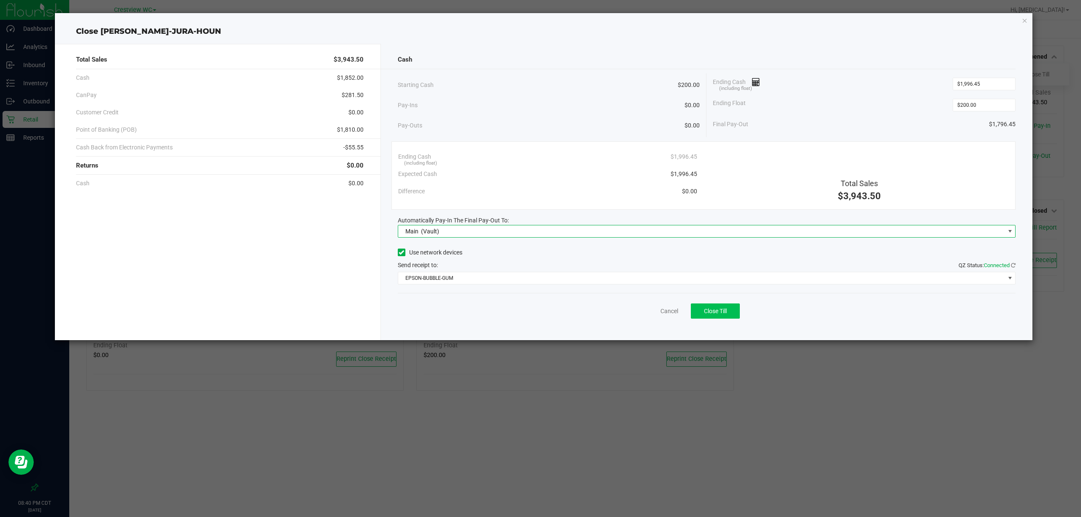
click at [729, 317] on button "Close Till" at bounding box center [715, 310] width 49 height 15
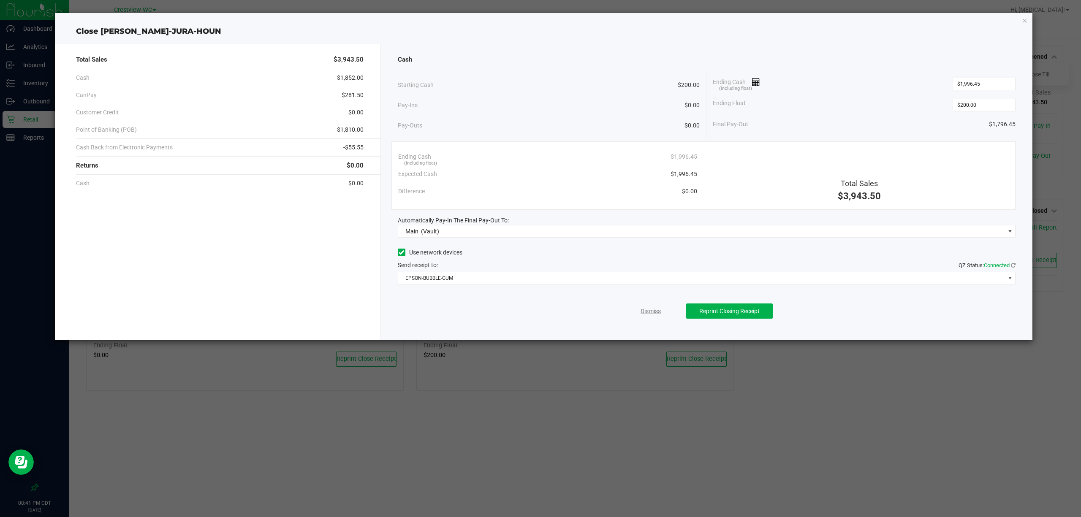
click at [644, 313] on link "Dismiss" at bounding box center [650, 311] width 20 height 9
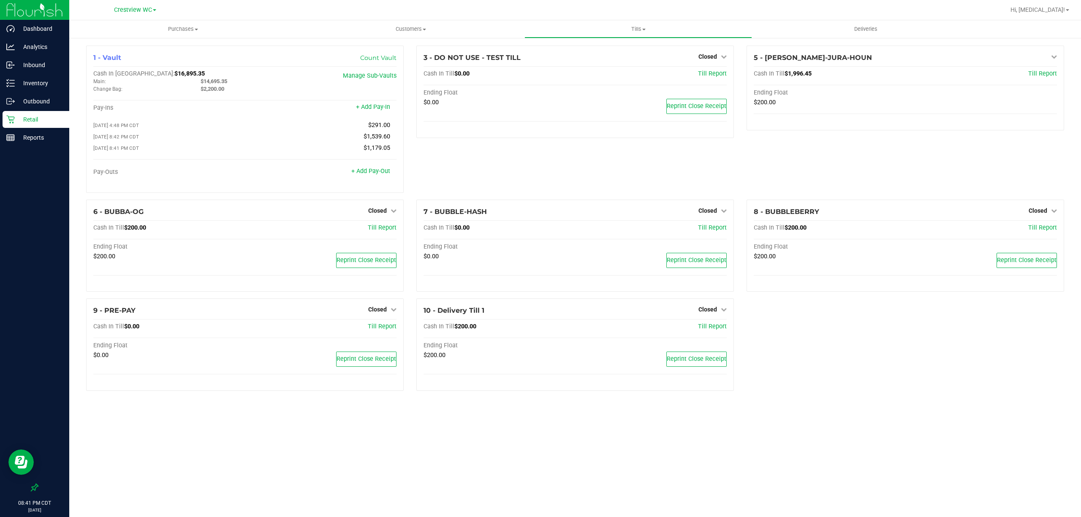
drag, startPoint x: 869, startPoint y: 404, endPoint x: 552, endPoint y: 509, distance: 333.4
click at [868, 404] on div "1 - Vault Count Vault Cash In Vault: $16,895.35 Main: $14,695.35 Change Bag: $2…" at bounding box center [574, 221] width 1011 height 369
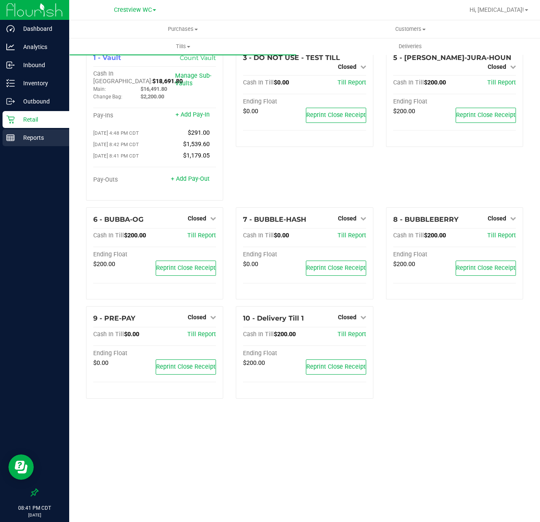
click at [31, 136] on p "Reports" at bounding box center [40, 138] width 51 height 10
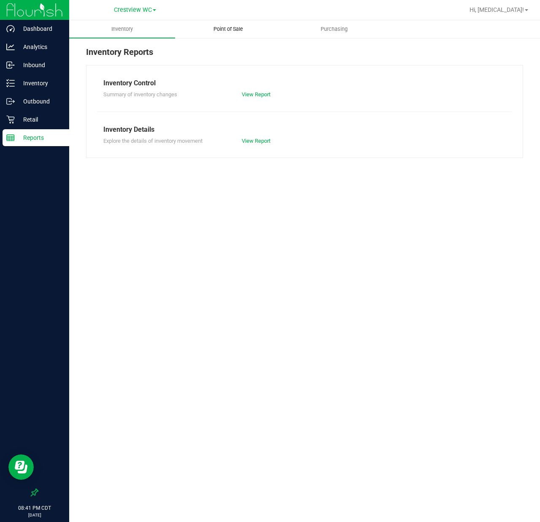
click at [228, 24] on uib-tab-heading "Point of Sale" at bounding box center [228, 29] width 105 height 17
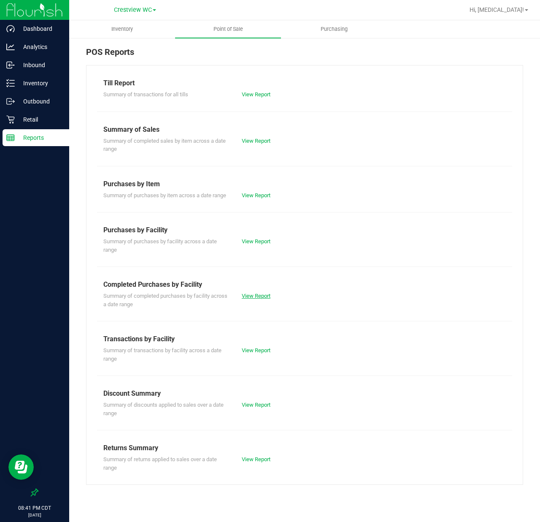
click at [253, 294] on link "View Report" at bounding box center [256, 295] width 29 height 6
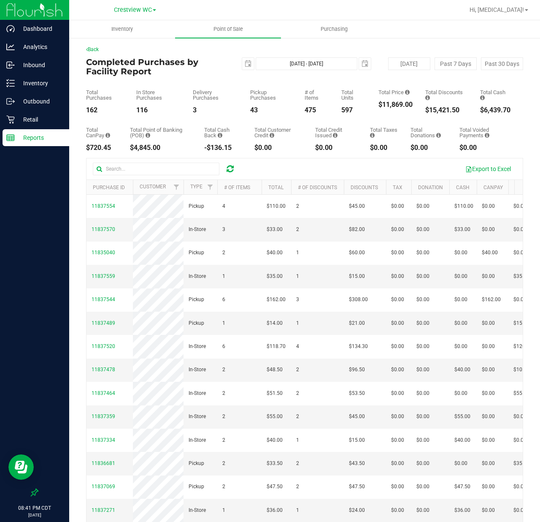
click at [493, 149] on div "$0.00" at bounding box center [485, 147] width 51 height 7
click at [242, 66] on span "select" at bounding box center [248, 64] width 12 height 12
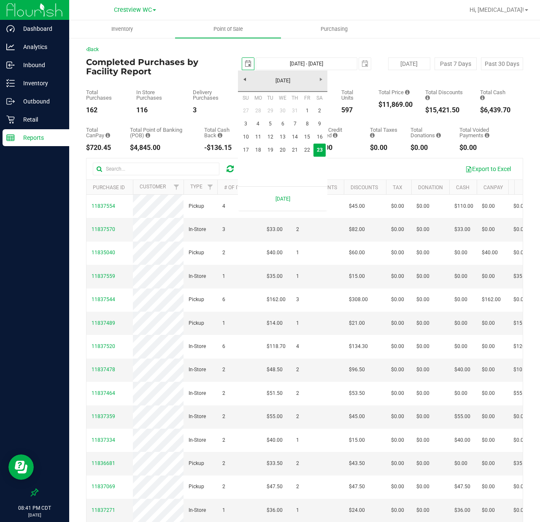
scroll to position [0, 21]
click at [258, 153] on link "18" at bounding box center [258, 150] width 12 height 13
type input "2025-08-18"
type input "Aug 18, 2025 - Aug 23, 2025"
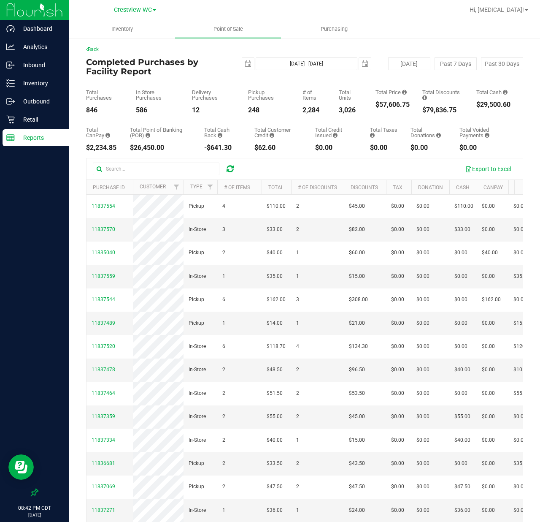
click at [502, 117] on div "Total CanPay $2,234.85 Total Point of Banking (POB) $26,450.00 Total Cash Back …" at bounding box center [304, 133] width 437 height 38
click at [247, 63] on span "select" at bounding box center [248, 63] width 7 height 7
click at [245, 63] on span "select" at bounding box center [248, 63] width 7 height 7
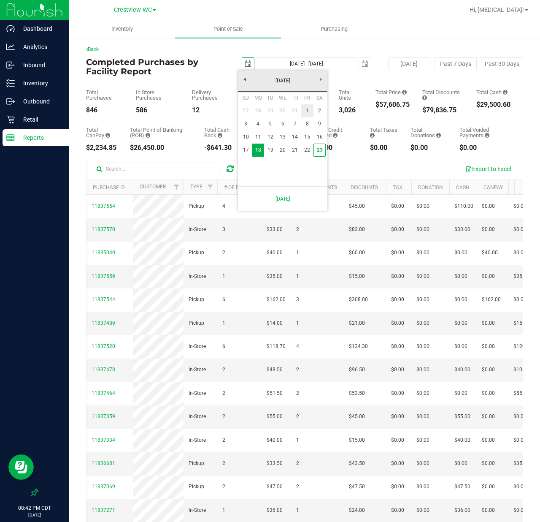
click at [307, 111] on link "1" at bounding box center [307, 110] width 12 height 13
type input "2025-08-01"
type input "Aug 1, 2025 - Aug 23, 2025"
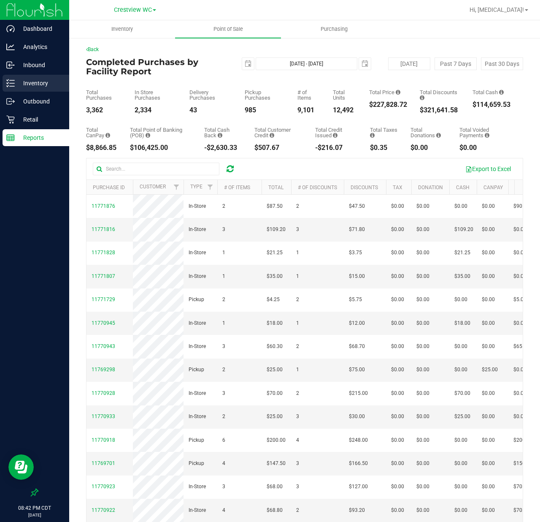
click at [39, 84] on p "Inventory" at bounding box center [40, 83] width 51 height 10
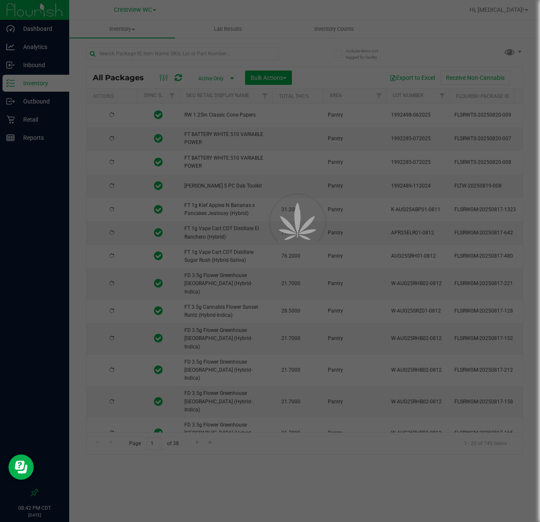
click at [339, 33] on div at bounding box center [270, 261] width 540 height 522
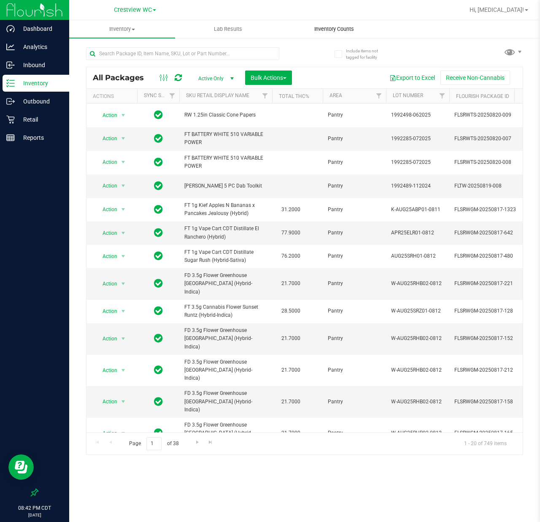
click at [340, 26] on span "Inventory Counts" at bounding box center [334, 29] width 62 height 8
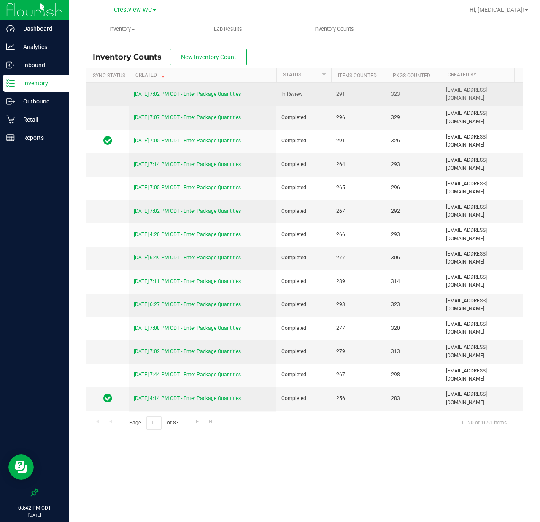
click at [189, 95] on link "8/23/25 7:02 PM CDT - Enter Package Quantities" at bounding box center [187, 94] width 107 height 6
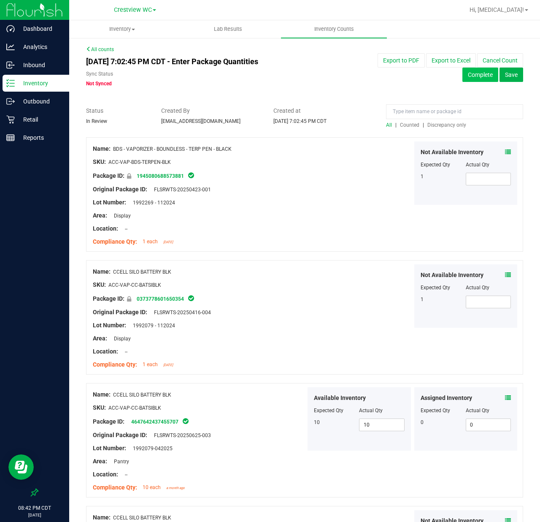
click at [479, 77] on button "Complete" at bounding box center [481, 75] width 36 height 14
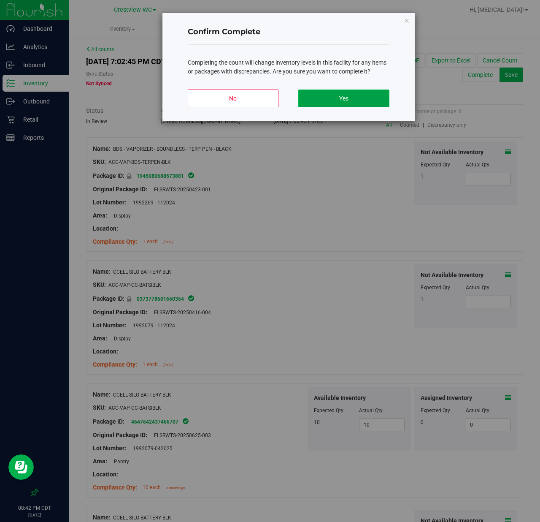
click at [364, 98] on button "Yes" at bounding box center [343, 98] width 91 height 18
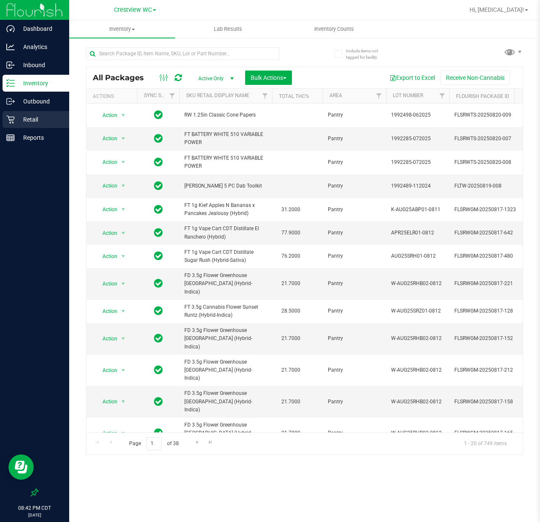
click at [21, 115] on p "Retail" at bounding box center [40, 119] width 51 height 10
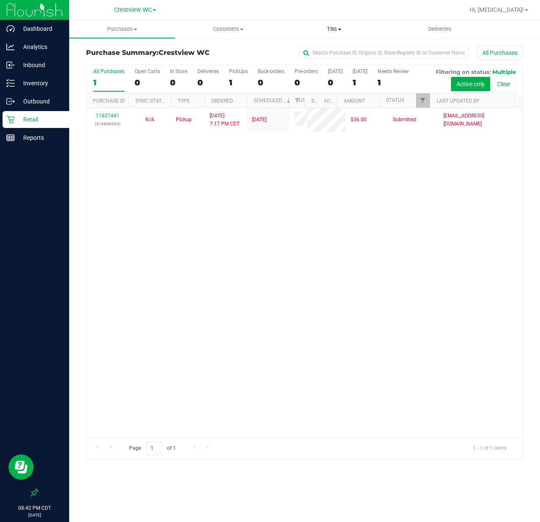
click at [332, 27] on span "Tills" at bounding box center [334, 29] width 105 height 8
click at [321, 62] on span "Reconcile e-payments" at bounding box center [323, 60] width 84 height 7
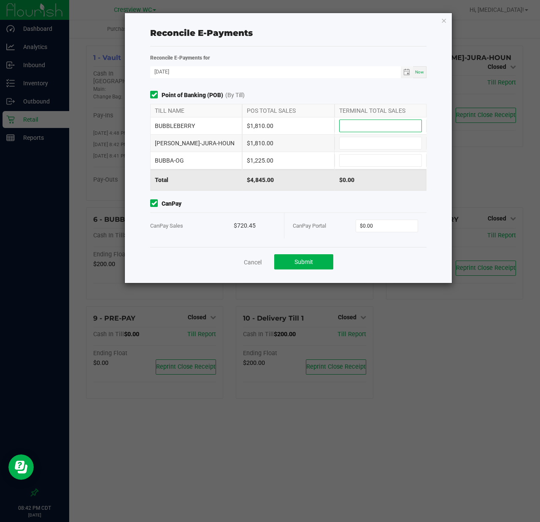
click at [382, 124] on input at bounding box center [381, 126] width 82 height 12
type input "$1,810.00"
type input "$1,225.00"
type input "$720.45"
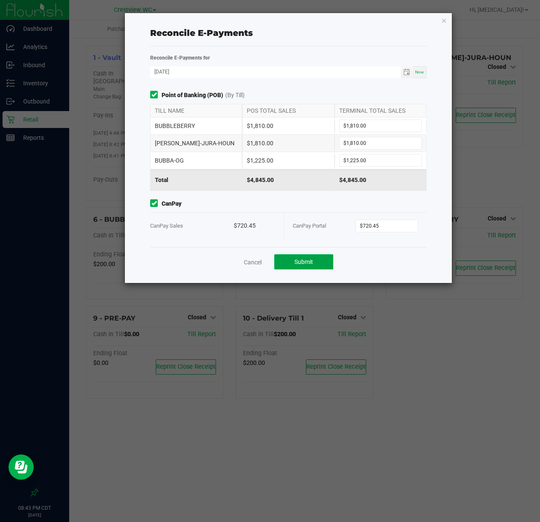
click at [310, 265] on span "Submit" at bounding box center [304, 261] width 19 height 7
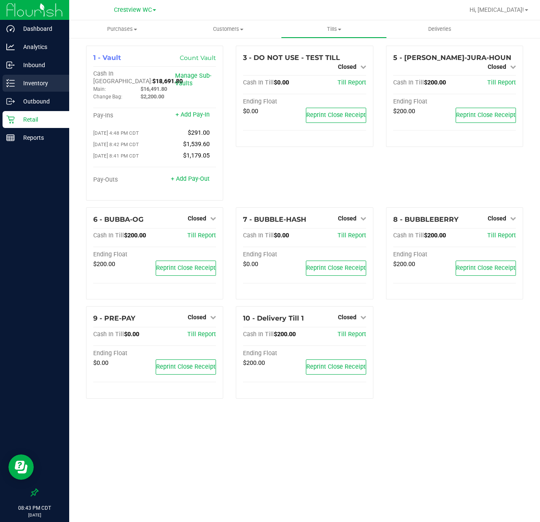
click at [32, 84] on p "Inventory" at bounding box center [40, 83] width 51 height 10
